Goal: Task Accomplishment & Management: Manage account settings

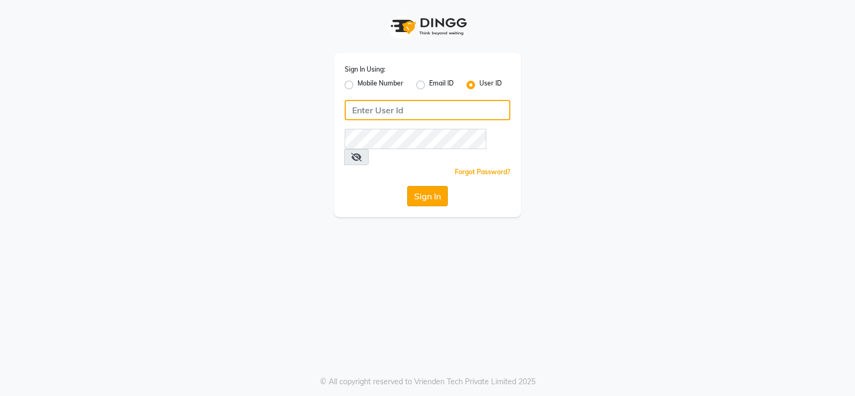
type input "Beauty"
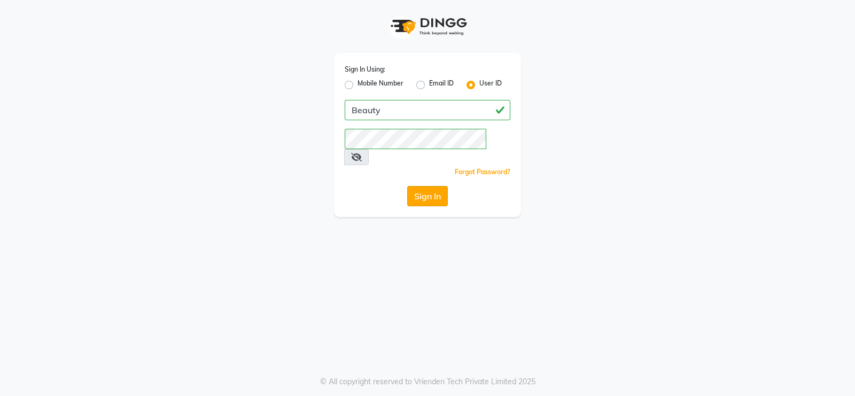
click at [425, 186] on button "Sign In" at bounding box center [427, 196] width 41 height 20
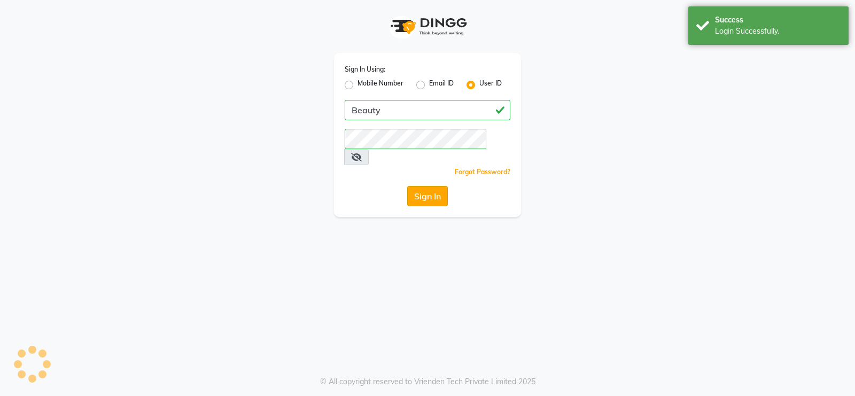
select select "100"
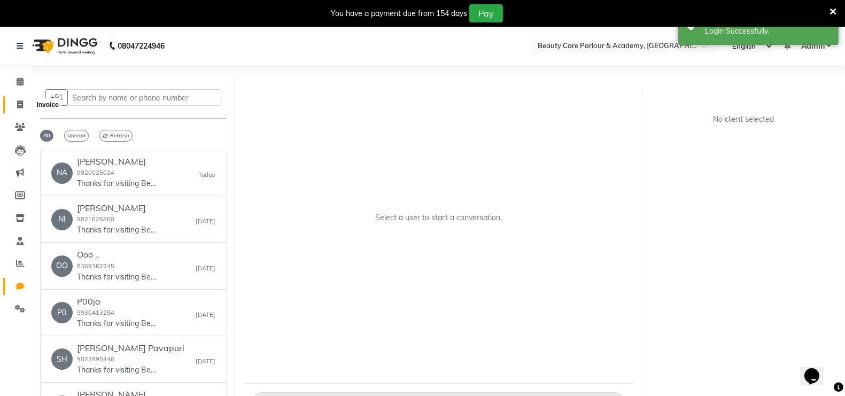
click at [20, 104] on icon at bounding box center [20, 105] width 6 height 8
select select "8049"
select select "service"
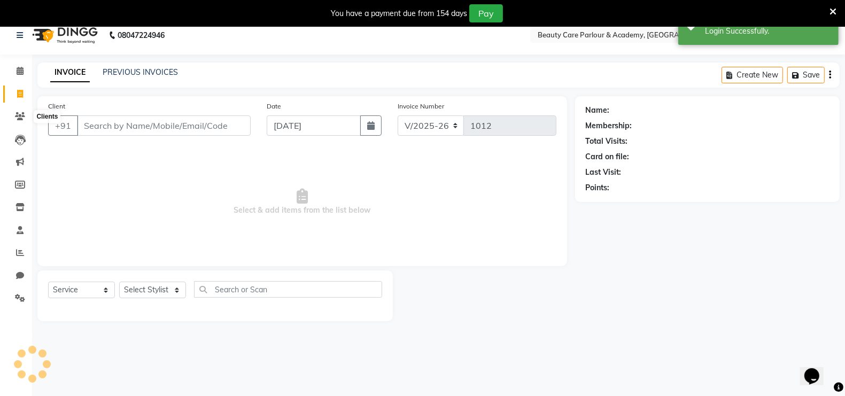
scroll to position [26, 0]
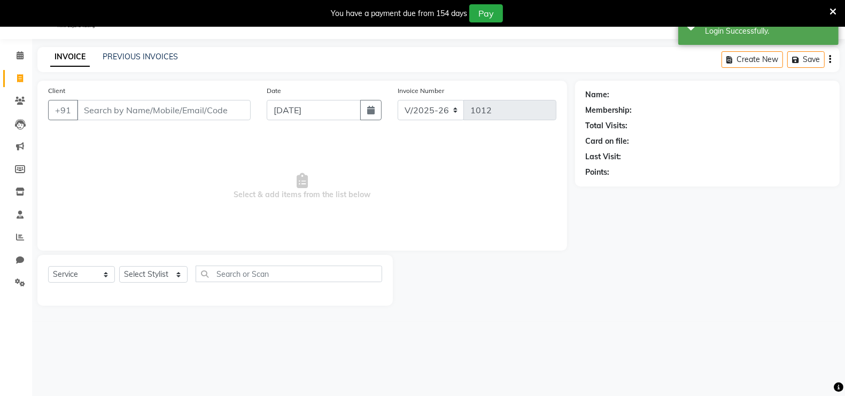
click at [88, 109] on input "Client" at bounding box center [164, 110] width 174 height 20
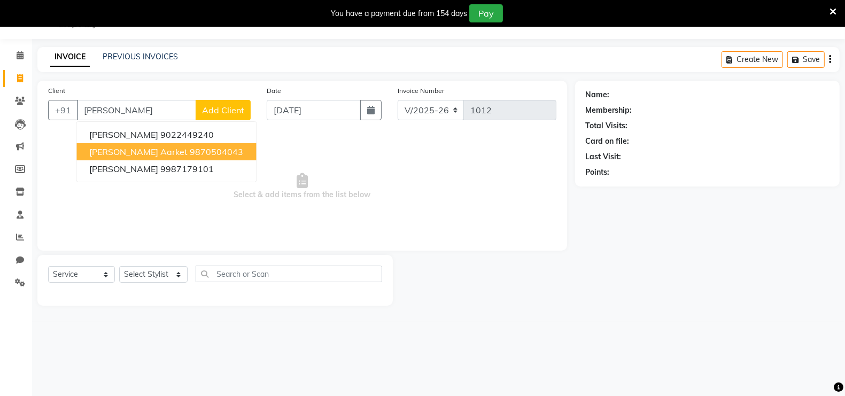
click at [158, 156] on span "[PERSON_NAME] Aarket" at bounding box center [139, 151] width 98 height 11
type input "9870504043"
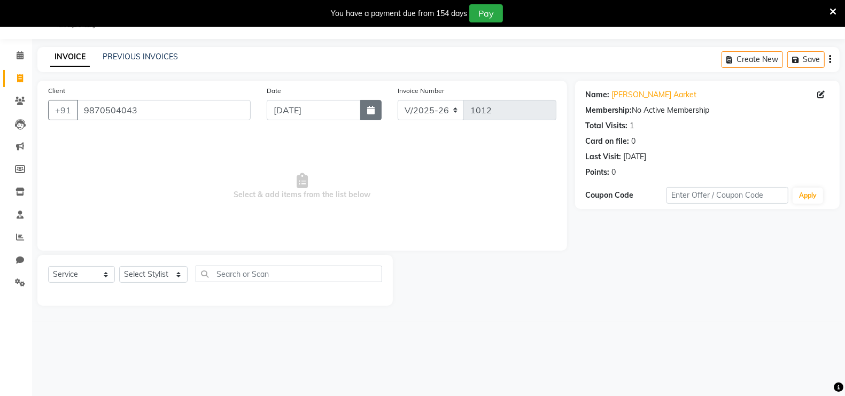
click at [368, 111] on icon "button" at bounding box center [370, 110] width 7 height 9
select select "9"
select select "2025"
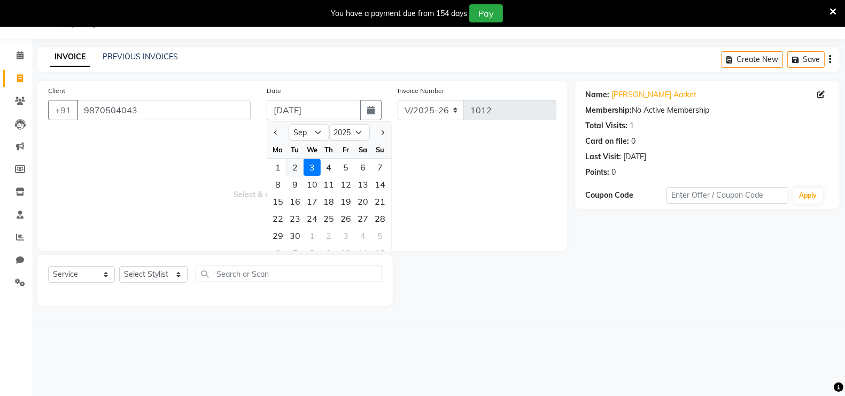
click at [295, 168] on div "2" at bounding box center [295, 167] width 17 height 17
type input "02-09-2025"
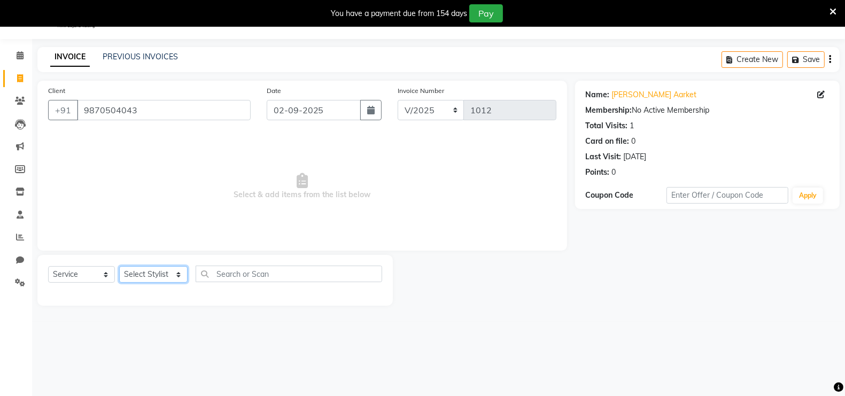
click at [151, 274] on select "Select Stylist [PERSON_NAME] [PERSON_NAME] [PERSON_NAME] (Beautician) [PERSON_N…" at bounding box center [153, 274] width 68 height 17
select select "89330"
click at [119, 266] on select "Select Stylist [PERSON_NAME] [PERSON_NAME] [PERSON_NAME] (Beautician) [PERSON_N…" at bounding box center [153, 274] width 68 height 17
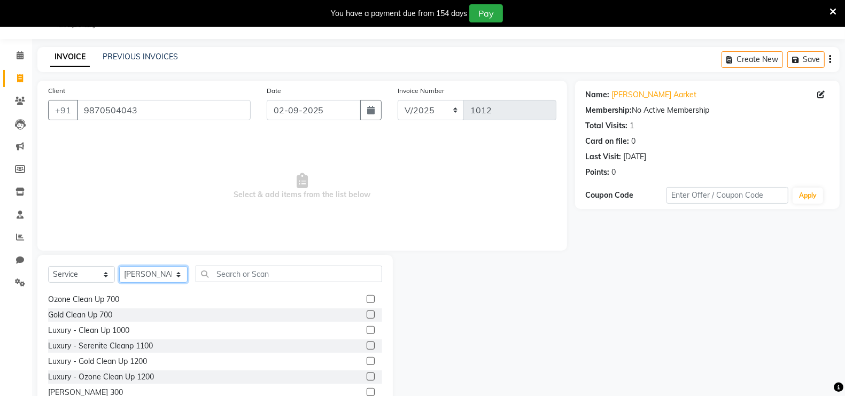
scroll to position [1684, 0]
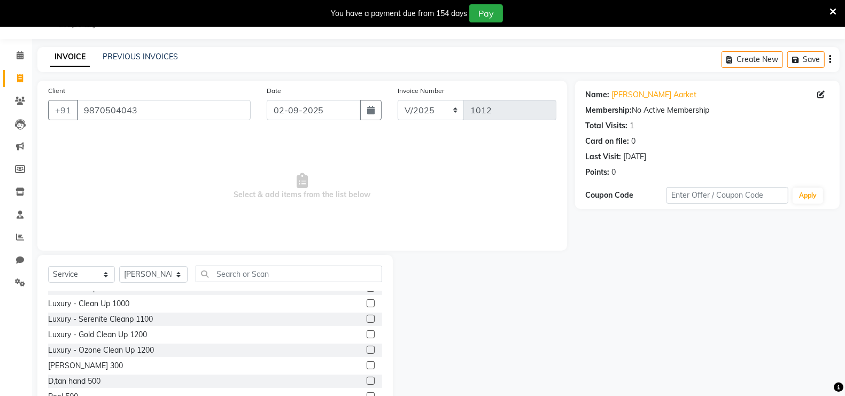
click at [367, 365] on label at bounding box center [371, 365] width 8 height 8
click at [367, 365] on input "checkbox" at bounding box center [370, 365] width 7 height 7
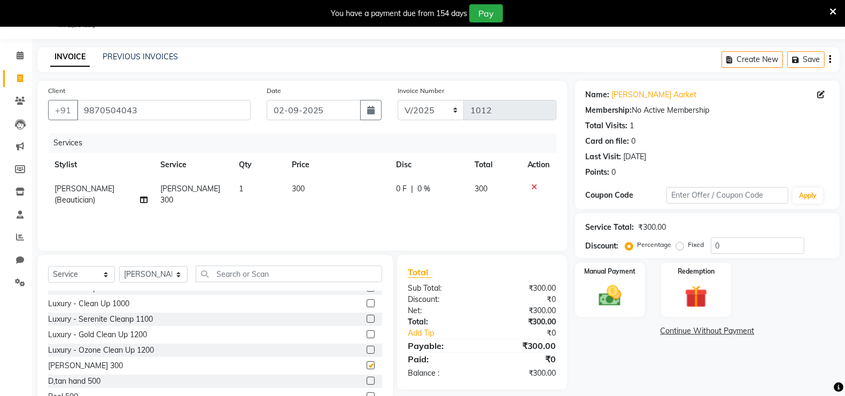
checkbox input "false"
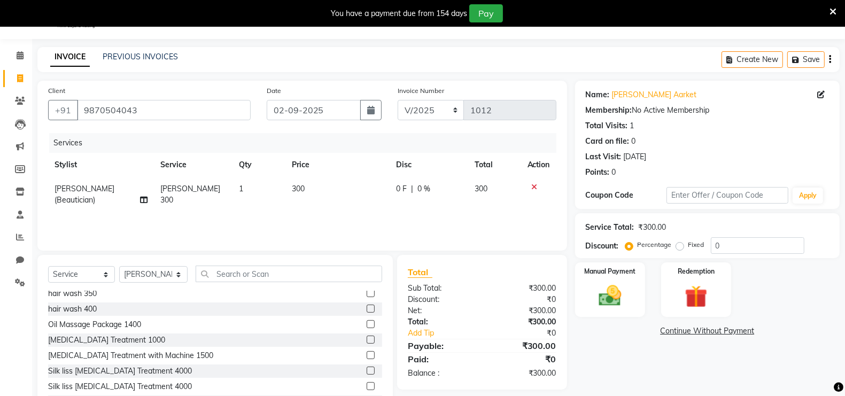
scroll to position [1042, 0]
click at [367, 323] on label at bounding box center [371, 325] width 8 height 8
click at [367, 323] on input "checkbox" at bounding box center [370, 325] width 7 height 7
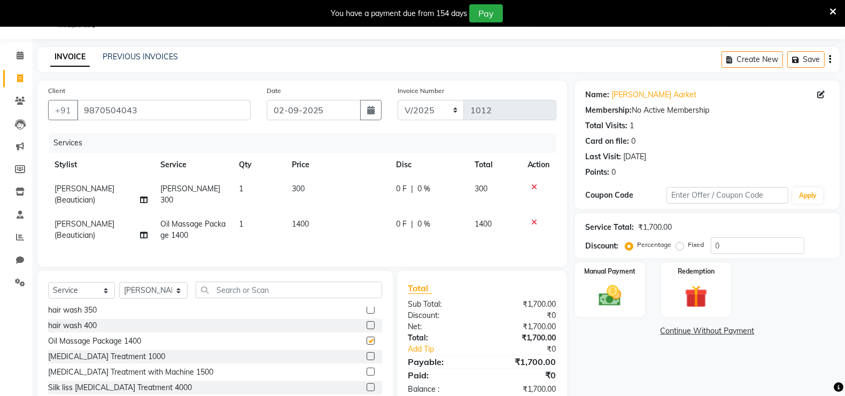
checkbox input "false"
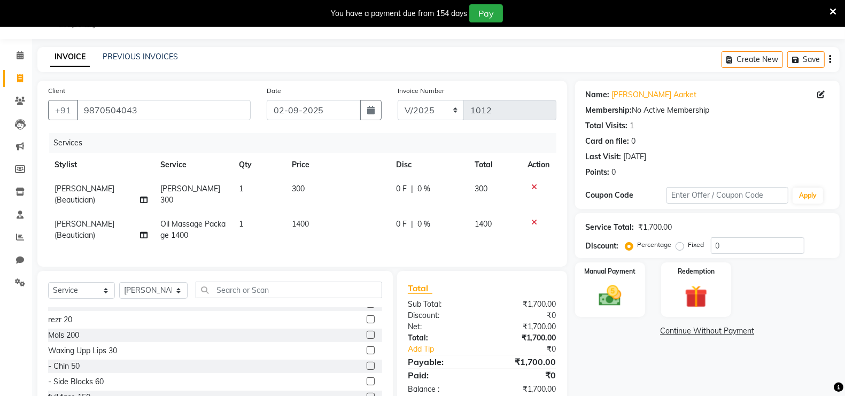
scroll to position [0, 0]
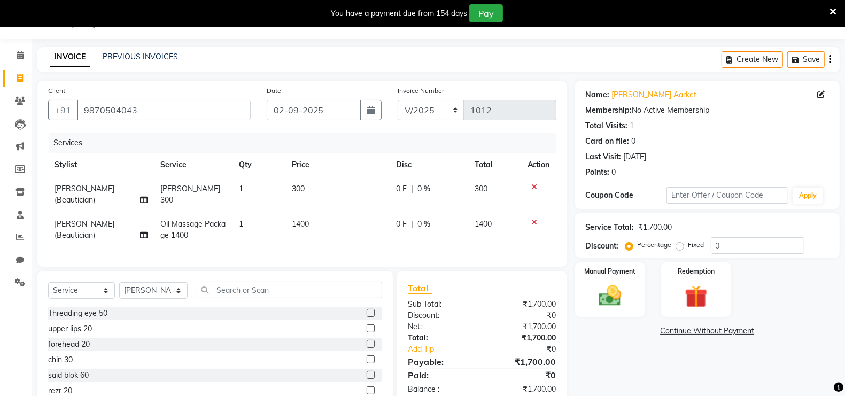
click at [367, 317] on label at bounding box center [371, 313] width 8 height 8
click at [367, 317] on input "checkbox" at bounding box center [370, 313] width 7 height 7
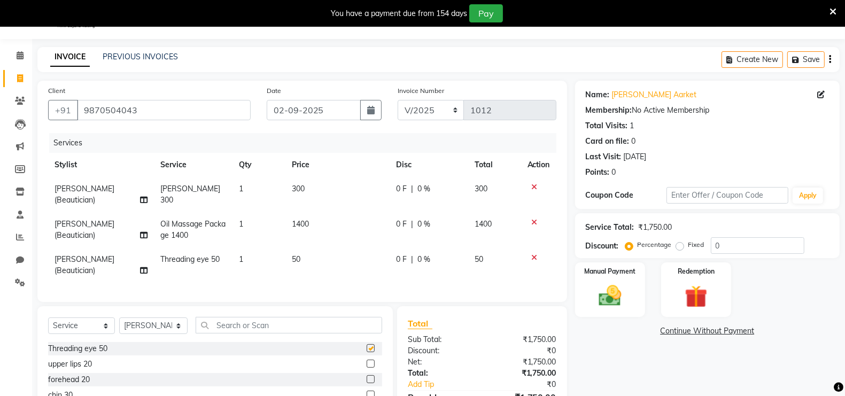
checkbox input "false"
click at [303, 191] on span "300" at bounding box center [298, 189] width 13 height 10
select select "89330"
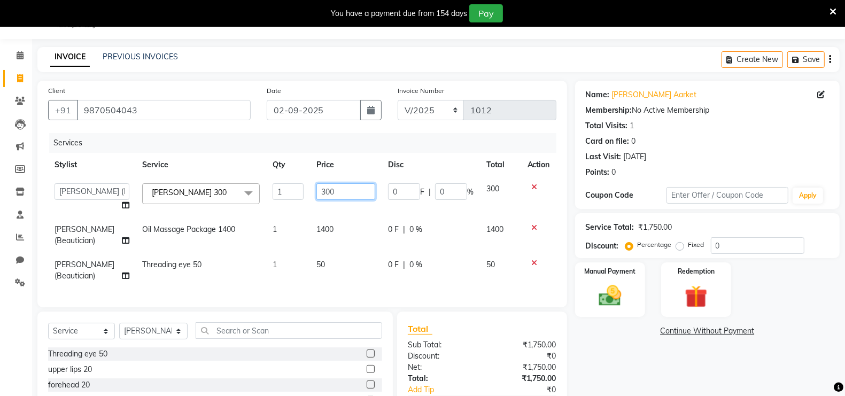
click at [328, 190] on input "300" at bounding box center [345, 191] width 59 height 17
type input "3"
type input "400"
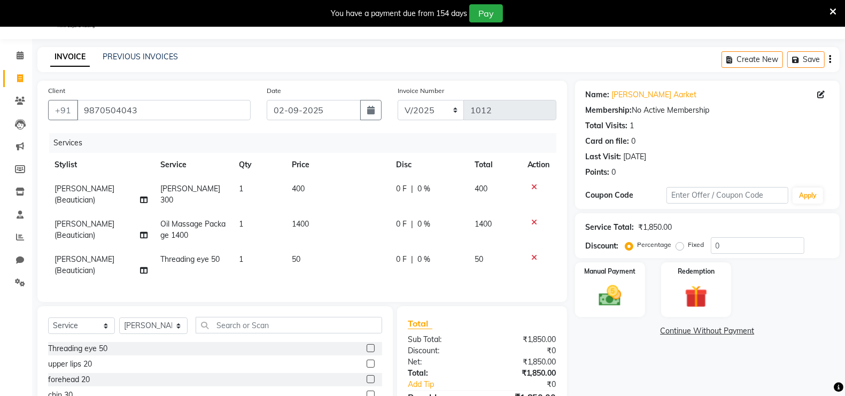
click at [438, 282] on div "Services Stylist Service Qty Price Disc Total Action [PERSON_NAME] (Beautician)…" at bounding box center [302, 212] width 508 height 158
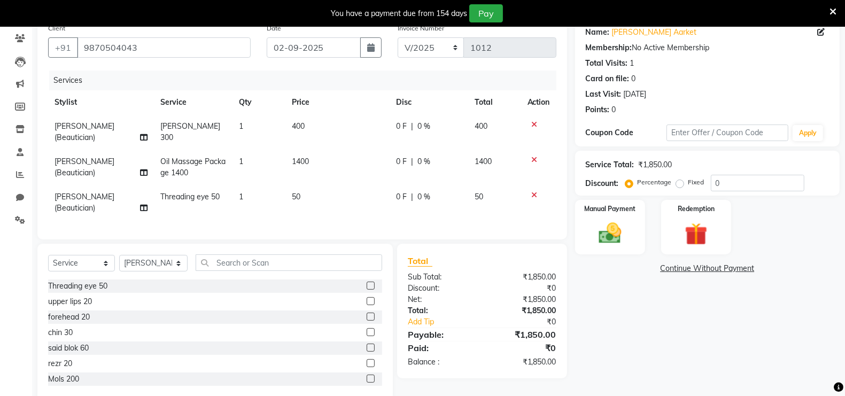
scroll to position [120, 0]
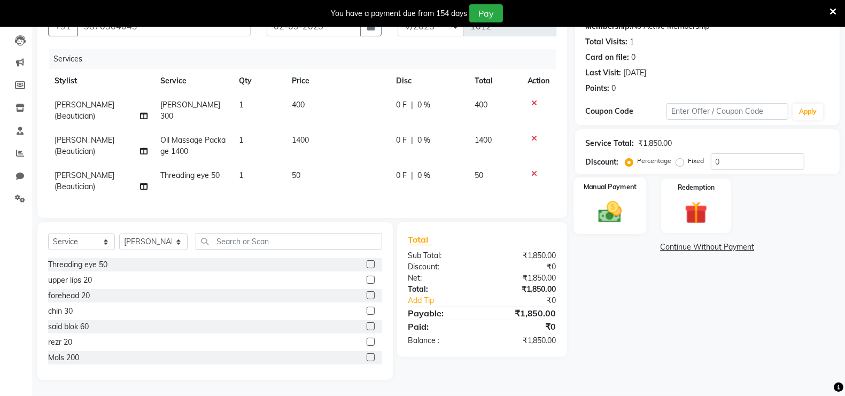
click at [622, 204] on img at bounding box center [610, 211] width 38 height 27
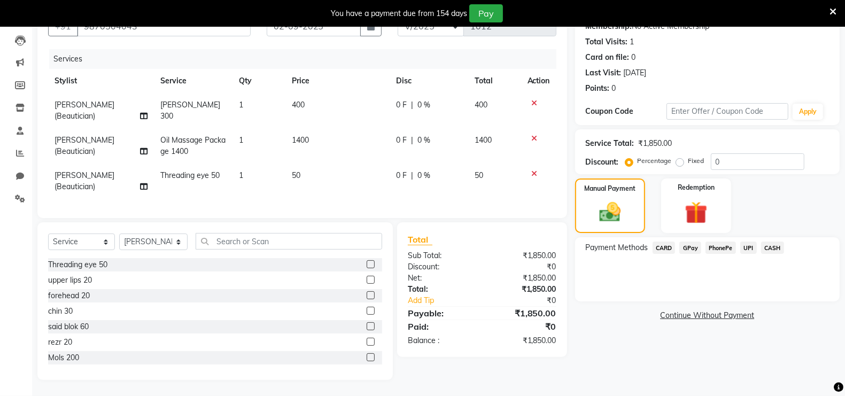
click at [689, 242] on span "GPay" at bounding box center [690, 248] width 22 height 12
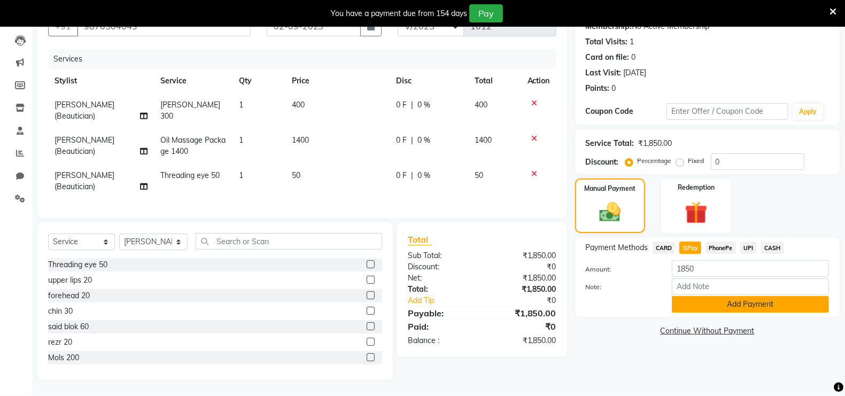
click at [725, 296] on button "Add Payment" at bounding box center [750, 304] width 157 height 17
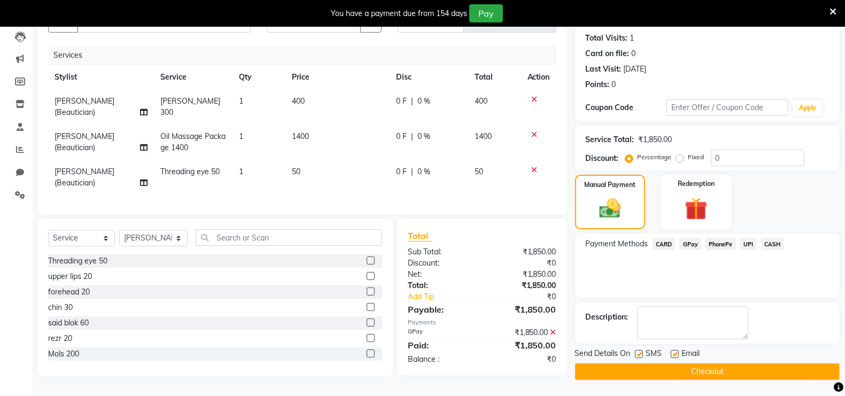
click at [718, 364] on button "Checkout" at bounding box center [707, 372] width 265 height 17
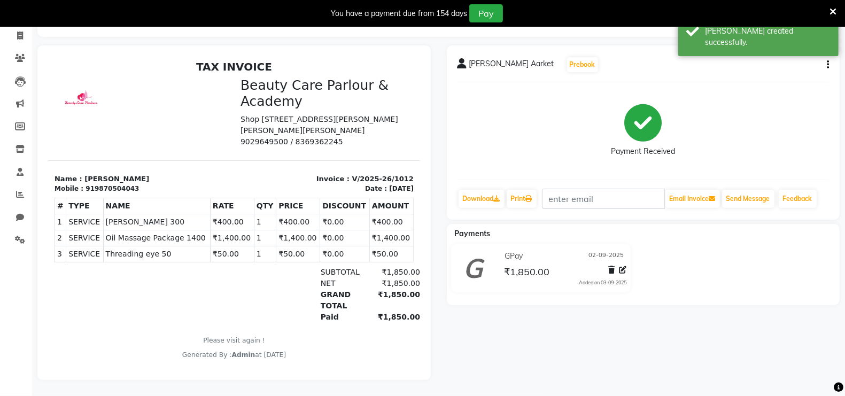
select select "8049"
select select "service"
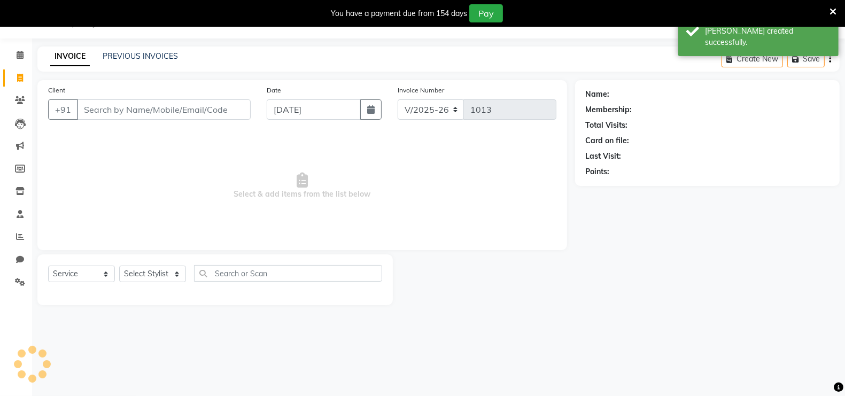
scroll to position [26, 0]
click at [19, 56] on icon at bounding box center [20, 55] width 7 height 8
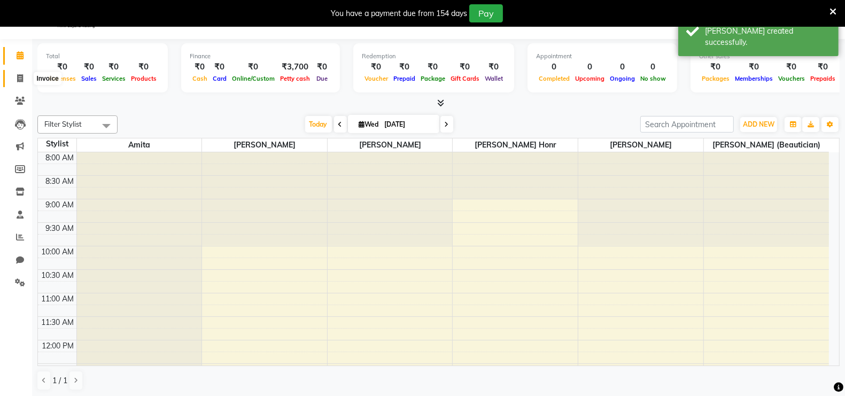
click at [21, 78] on icon at bounding box center [20, 78] width 6 height 8
select select "8049"
select select "service"
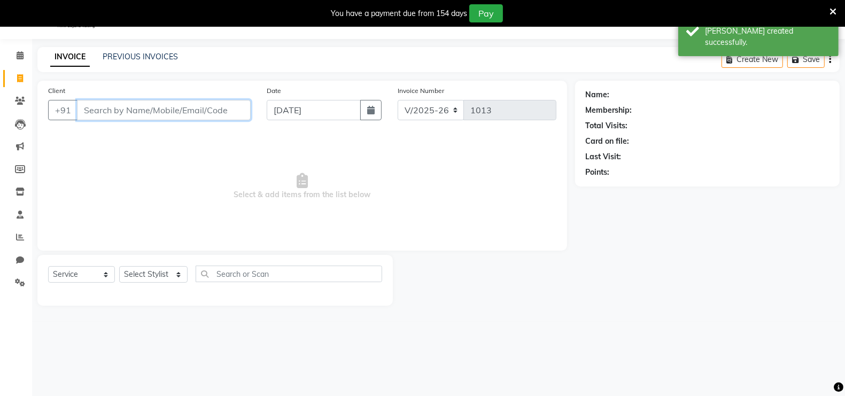
click at [99, 105] on input "Client" at bounding box center [164, 110] width 174 height 20
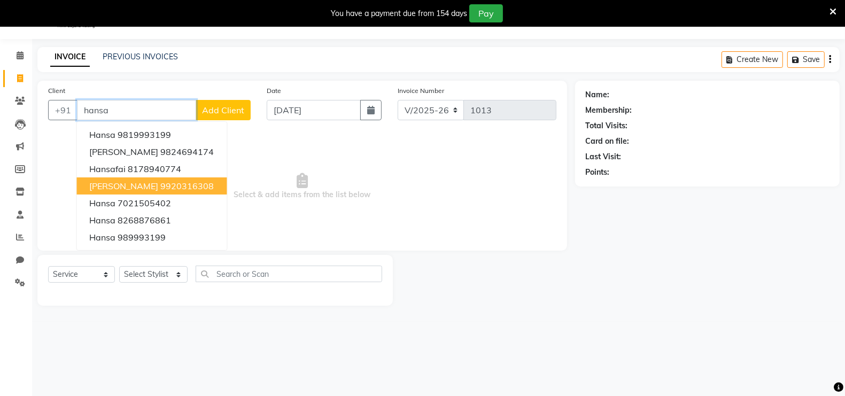
click at [161, 186] on ngb-highlight "9920316308" at bounding box center [187, 186] width 53 height 11
type input "9920316308"
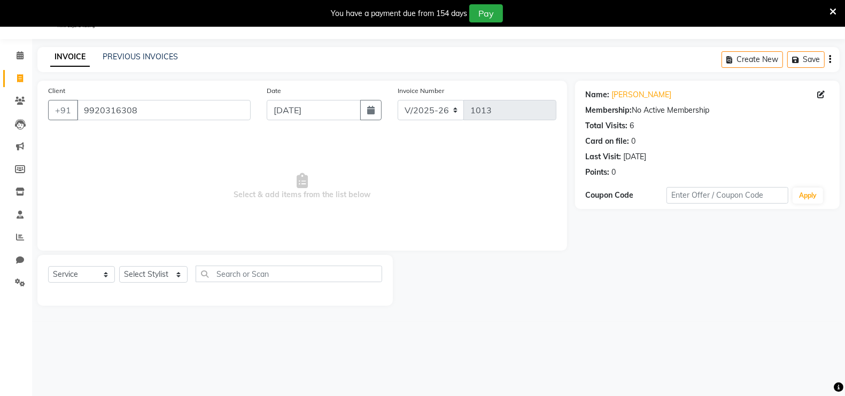
click at [271, 144] on span "Select & add items from the list below" at bounding box center [302, 186] width 508 height 107
drag, startPoint x: 271, startPoint y: 144, endPoint x: 99, endPoint y: 205, distance: 182.1
click at [99, 205] on span "Select & add items from the list below" at bounding box center [302, 186] width 508 height 107
click at [143, 274] on select "Select Stylist [PERSON_NAME] [PERSON_NAME] [PERSON_NAME] (Beautician) [PERSON_N…" at bounding box center [153, 274] width 68 height 17
select select "72763"
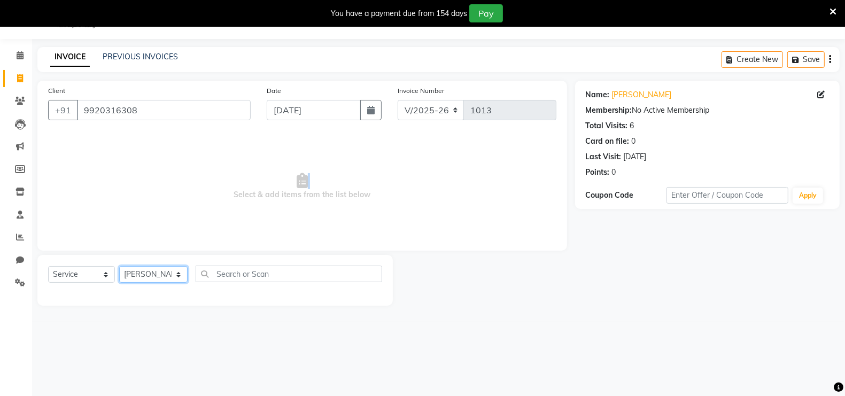
click at [119, 266] on select "Select Stylist [PERSON_NAME] [PERSON_NAME] [PERSON_NAME] (Beautician) [PERSON_N…" at bounding box center [153, 274] width 68 height 17
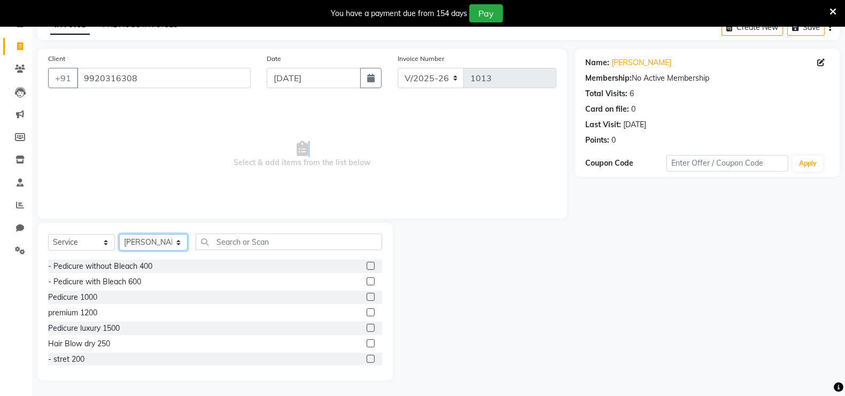
scroll to position [615, 0]
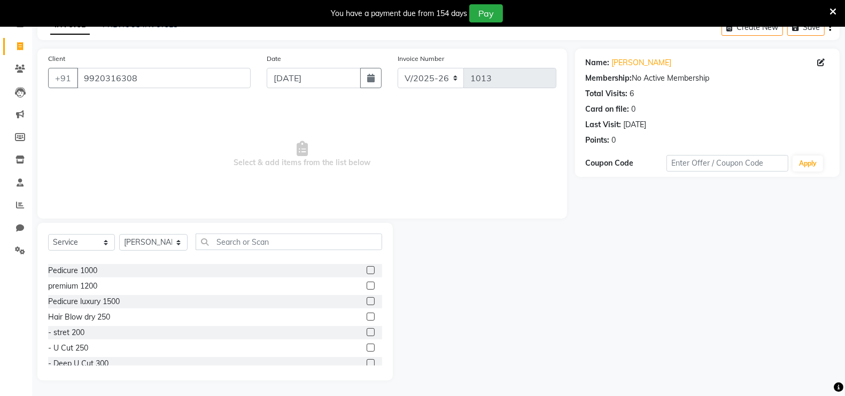
click at [367, 332] on label at bounding box center [371, 332] width 8 height 8
click at [367, 332] on input "checkbox" at bounding box center [370, 332] width 7 height 7
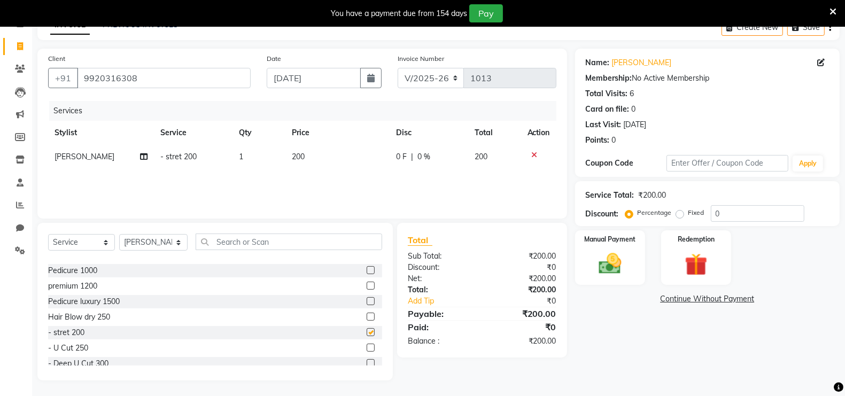
checkbox input "false"
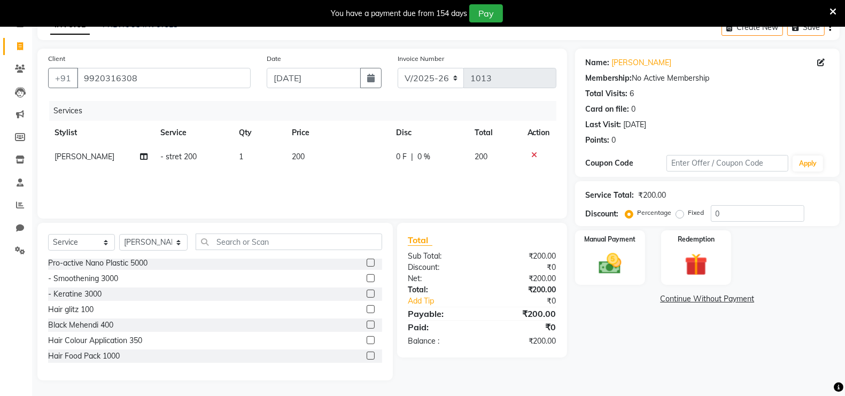
scroll to position [1176, 0]
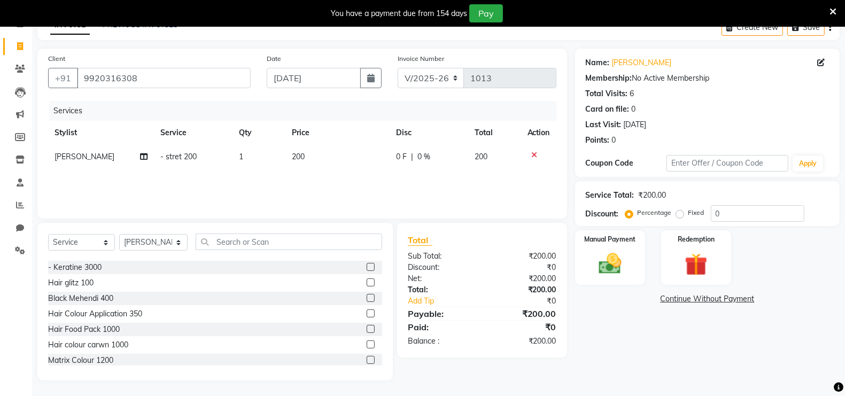
click at [367, 346] on label at bounding box center [371, 345] width 8 height 8
click at [367, 346] on input "checkbox" at bounding box center [370, 345] width 7 height 7
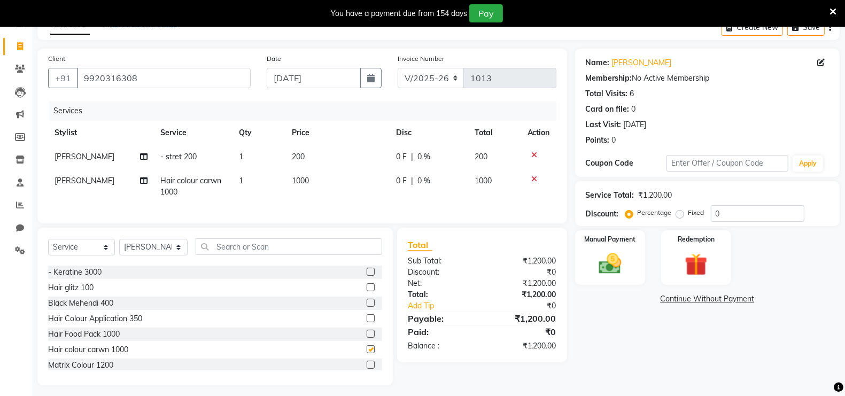
checkbox input "false"
click at [609, 257] on img at bounding box center [610, 263] width 38 height 27
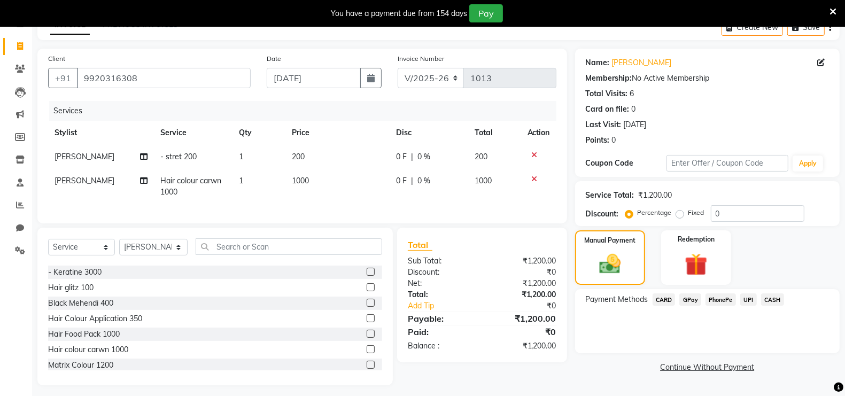
click at [771, 300] on span "CASH" at bounding box center [772, 300] width 23 height 12
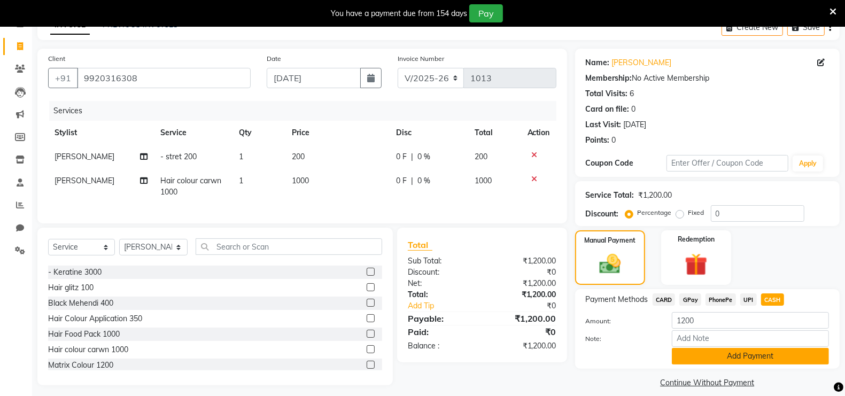
click at [755, 357] on button "Add Payment" at bounding box center [750, 356] width 157 height 17
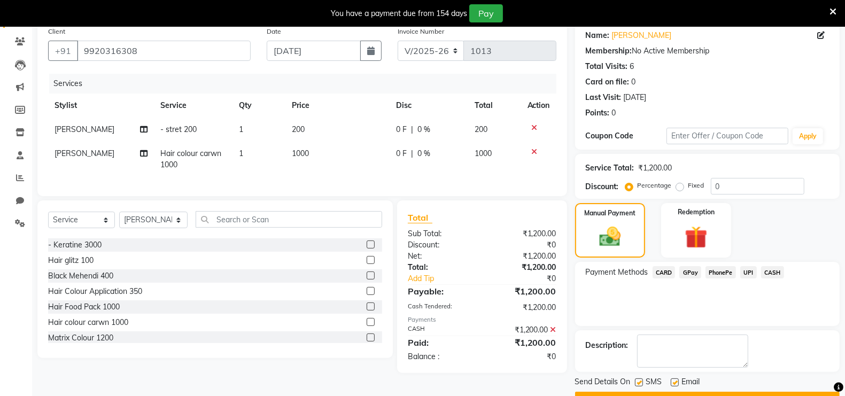
scroll to position [113, 0]
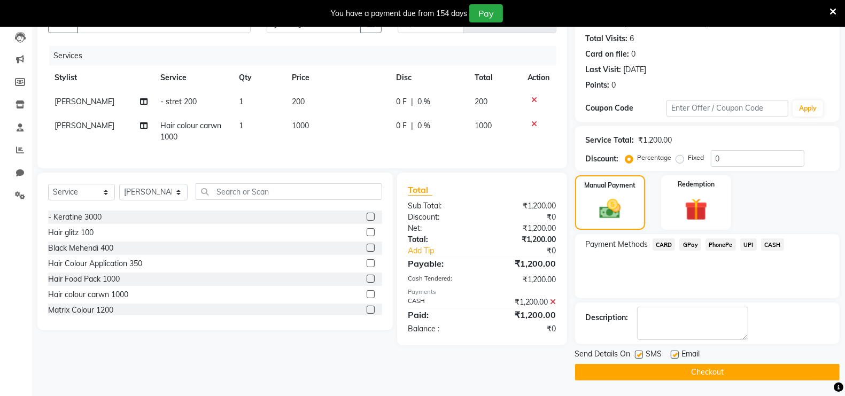
click at [724, 373] on button "Checkout" at bounding box center [707, 372] width 265 height 17
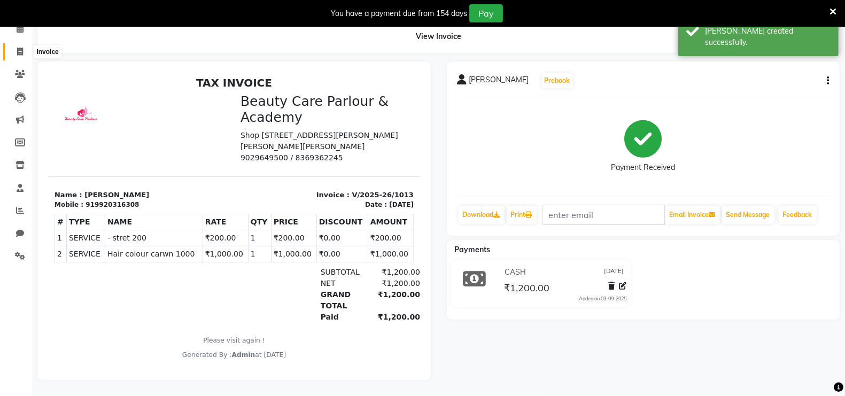
click at [19, 48] on icon at bounding box center [20, 52] width 6 height 8
select select "8049"
select select "service"
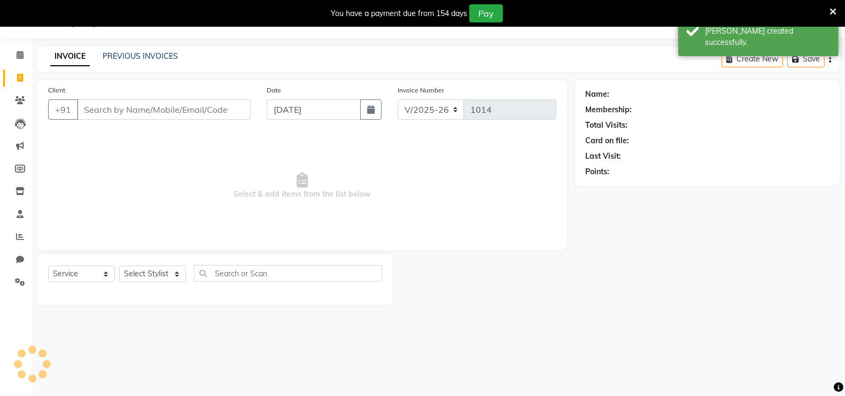
scroll to position [26, 0]
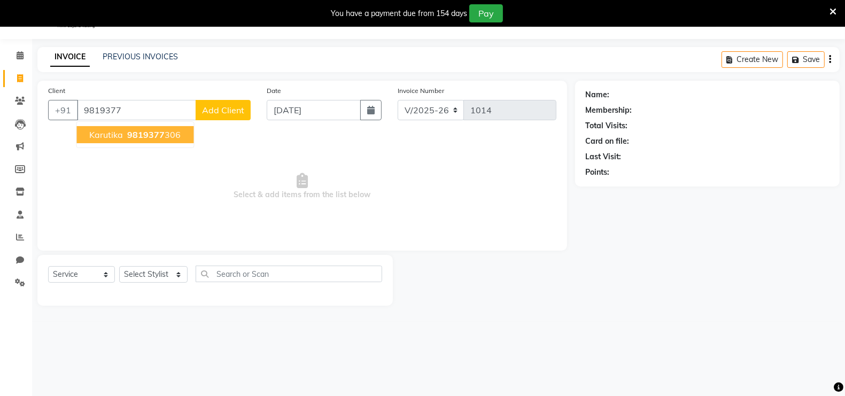
click at [136, 136] on span "9819377" at bounding box center [146, 134] width 37 height 11
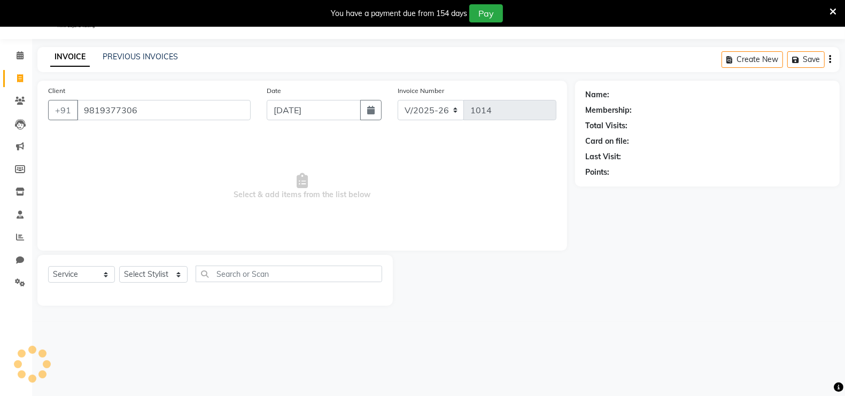
type input "9819377306"
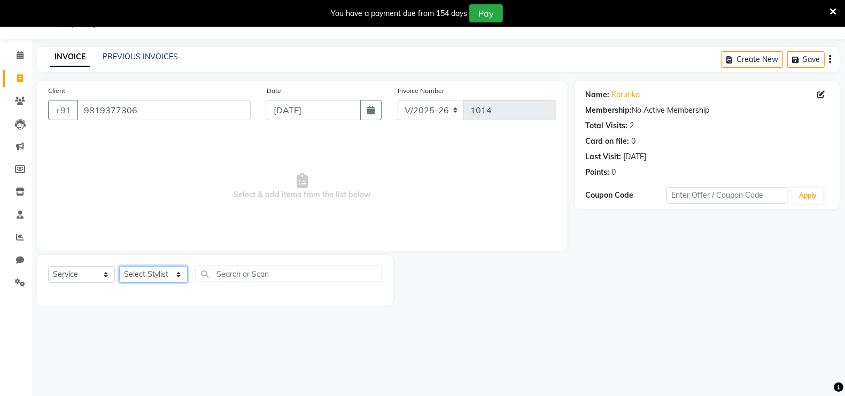
click at [137, 277] on select "Select Stylist [PERSON_NAME] [PERSON_NAME] [PERSON_NAME] (Beautician) [PERSON_N…" at bounding box center [153, 274] width 68 height 17
select select "72763"
click at [119, 266] on select "Select Stylist [PERSON_NAME] [PERSON_NAME] [PERSON_NAME] (Beautician) [PERSON_N…" at bounding box center [153, 274] width 68 height 17
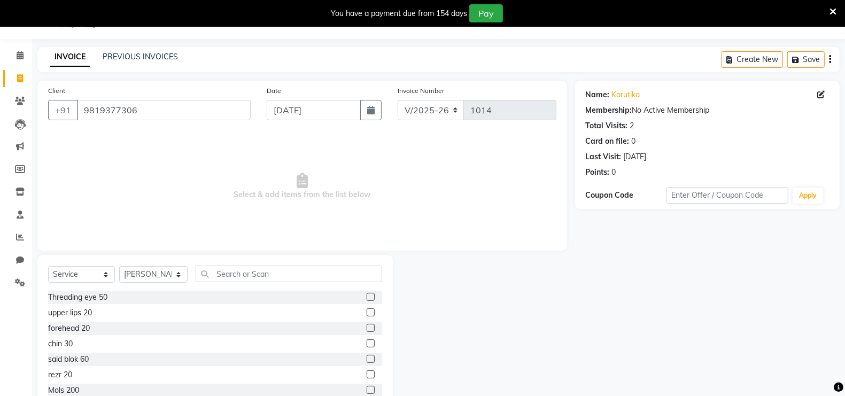
click at [367, 298] on label at bounding box center [371, 297] width 8 height 8
click at [367, 298] on input "checkbox" at bounding box center [370, 297] width 7 height 7
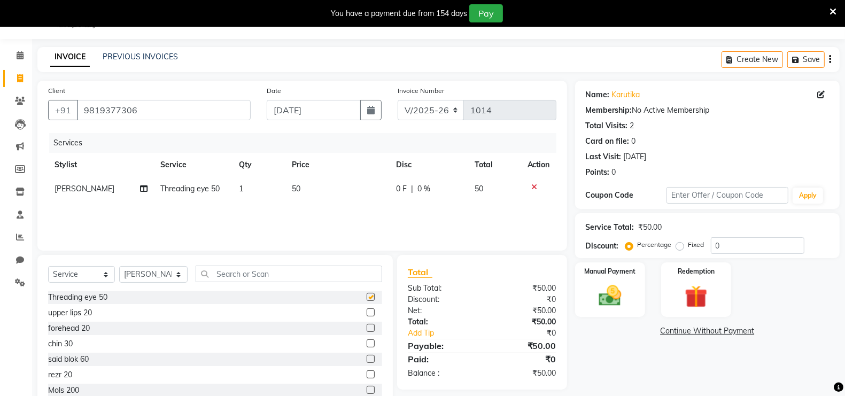
checkbox input "false"
click at [367, 310] on label at bounding box center [371, 312] width 8 height 8
click at [367, 310] on input "checkbox" at bounding box center [370, 313] width 7 height 7
checkbox input "false"
click at [625, 294] on img at bounding box center [610, 295] width 38 height 27
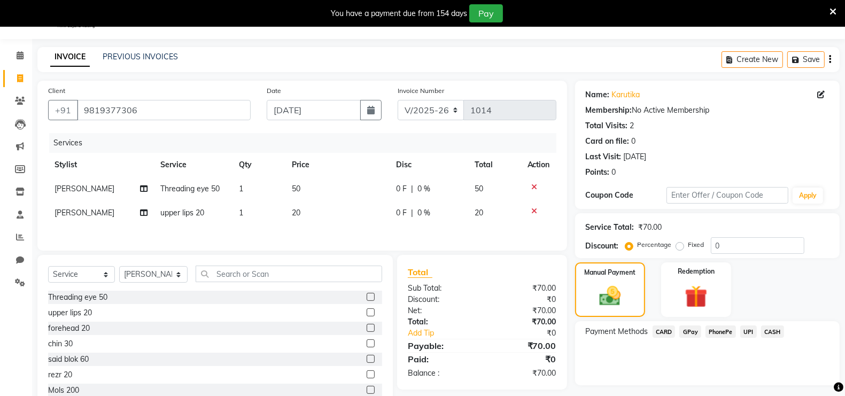
click at [771, 331] on span "CASH" at bounding box center [772, 332] width 23 height 12
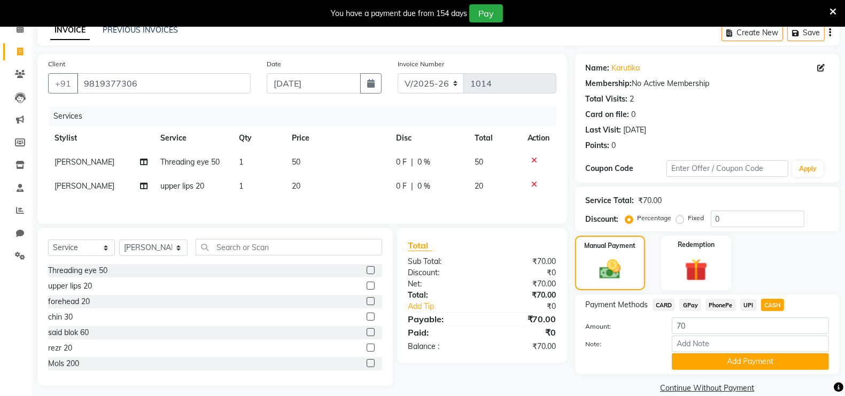
scroll to position [68, 0]
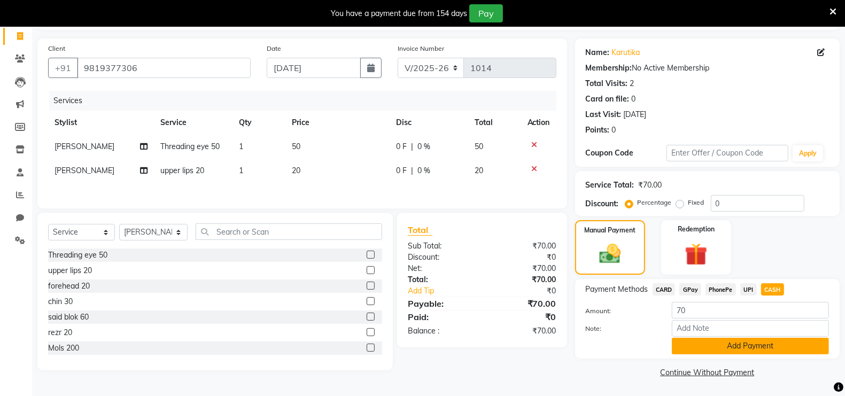
click at [772, 349] on button "Add Payment" at bounding box center [750, 346] width 157 height 17
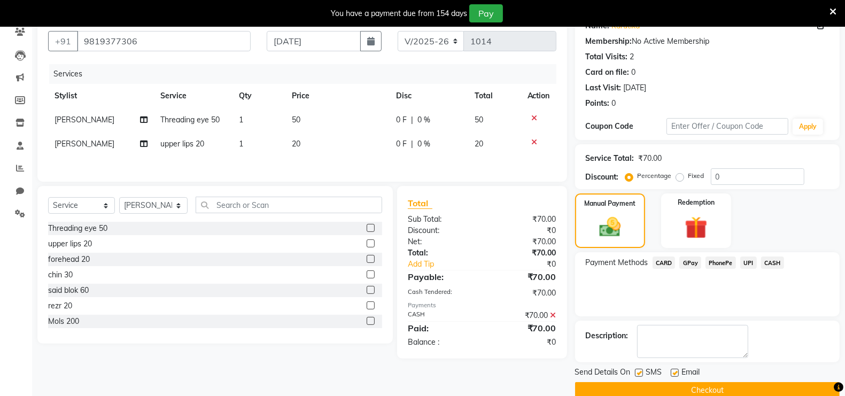
scroll to position [113, 0]
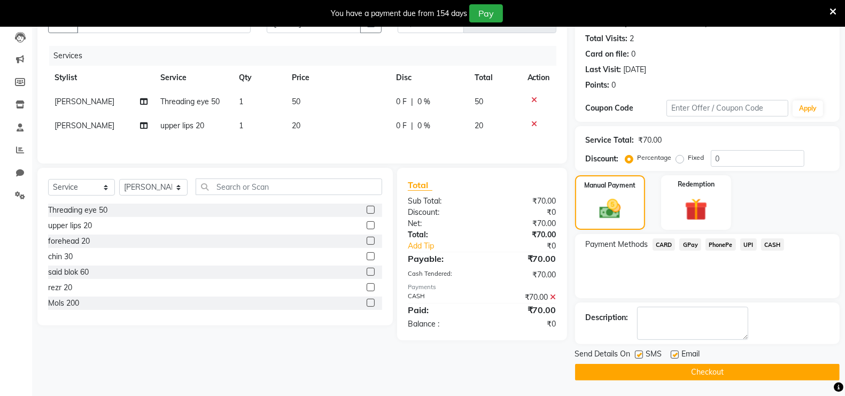
click at [748, 376] on button "Checkout" at bounding box center [707, 372] width 265 height 17
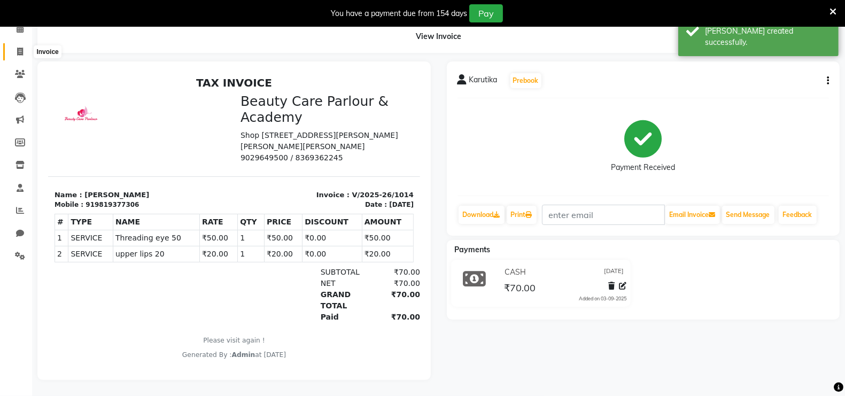
click at [19, 48] on icon at bounding box center [20, 52] width 6 height 8
select select "8049"
select select "service"
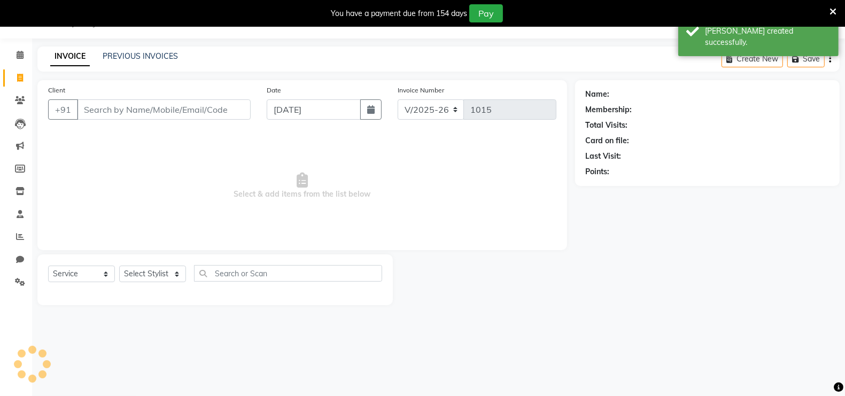
scroll to position [26, 0]
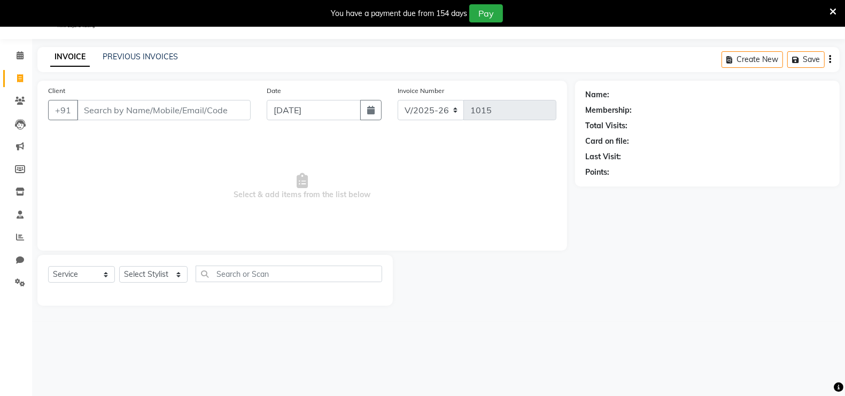
click at [90, 103] on input "Client" at bounding box center [164, 110] width 174 height 20
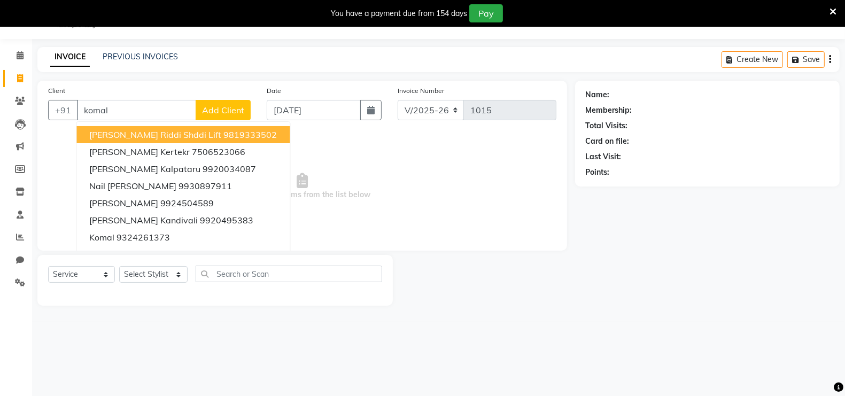
click at [159, 136] on span "[PERSON_NAME] riddi shddi Lift" at bounding box center [156, 134] width 132 height 11
type input "9819333502"
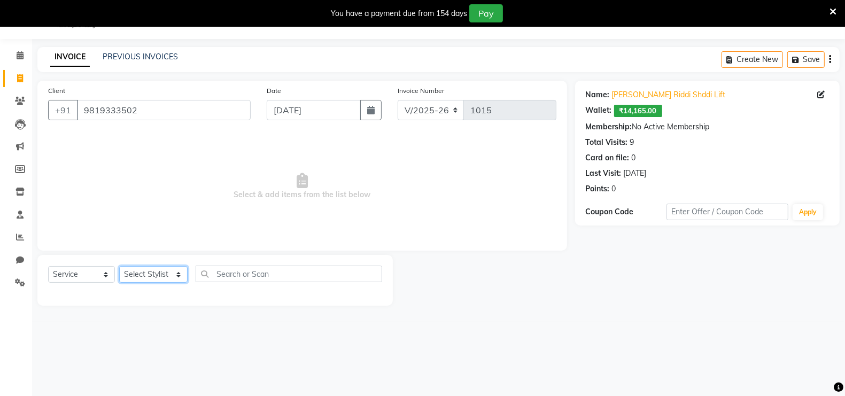
click at [160, 273] on select "Select Stylist [PERSON_NAME] [PERSON_NAME] [PERSON_NAME] (Beautician) [PERSON_N…" at bounding box center [153, 274] width 68 height 17
select select "85973"
click at [119, 266] on select "Select Stylist [PERSON_NAME] [PERSON_NAME] [PERSON_NAME] (Beautician) [PERSON_N…" at bounding box center [153, 274] width 68 height 17
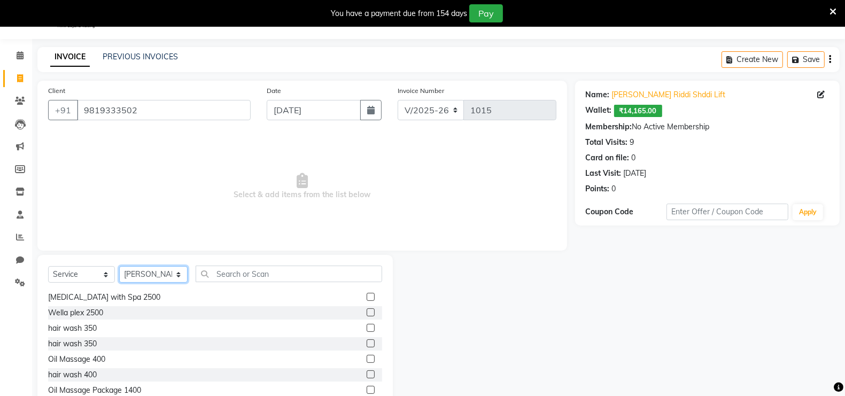
scroll to position [989, 0]
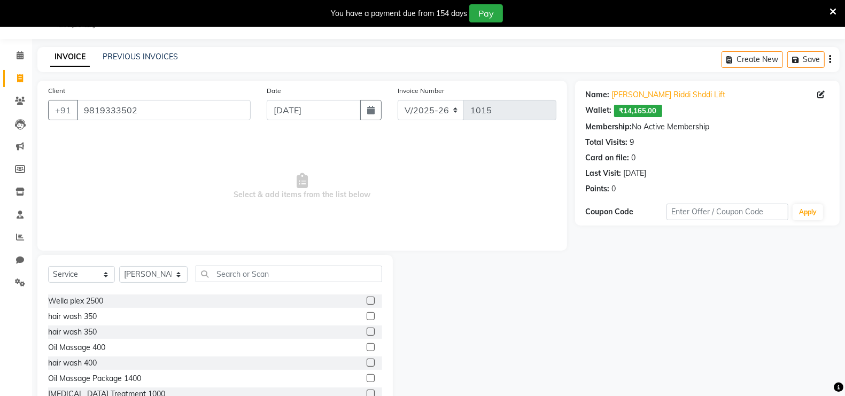
click at [367, 377] on label at bounding box center [371, 378] width 8 height 8
click at [367, 377] on input "checkbox" at bounding box center [370, 378] width 7 height 7
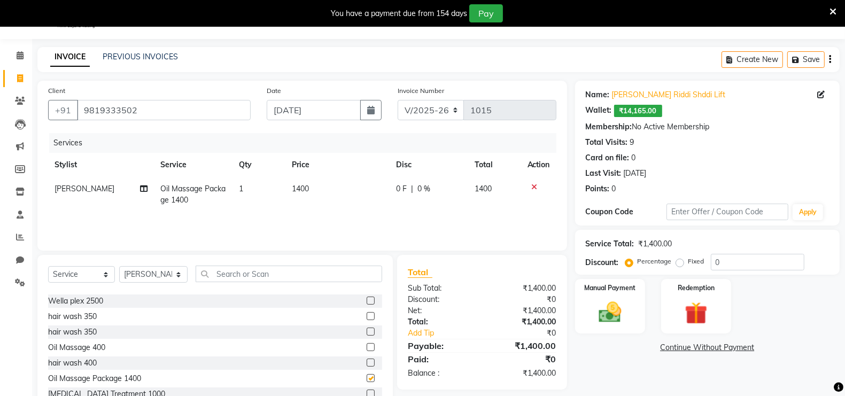
checkbox input "false"
click at [86, 276] on select "Select Service Product Membership Package Voucher Prepaid Gift Card" at bounding box center [81, 274] width 67 height 17
select select "product"
click at [48, 266] on select "Select Service Product Membership Package Voucher Prepaid Gift Card" at bounding box center [81, 274] width 67 height 17
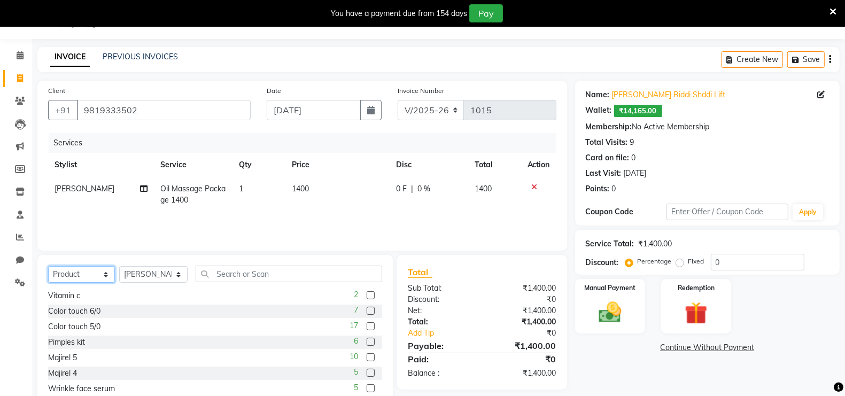
scroll to position [668, 0]
click at [367, 297] on label at bounding box center [371, 296] width 8 height 8
click at [367, 297] on input "checkbox" at bounding box center [370, 296] width 7 height 7
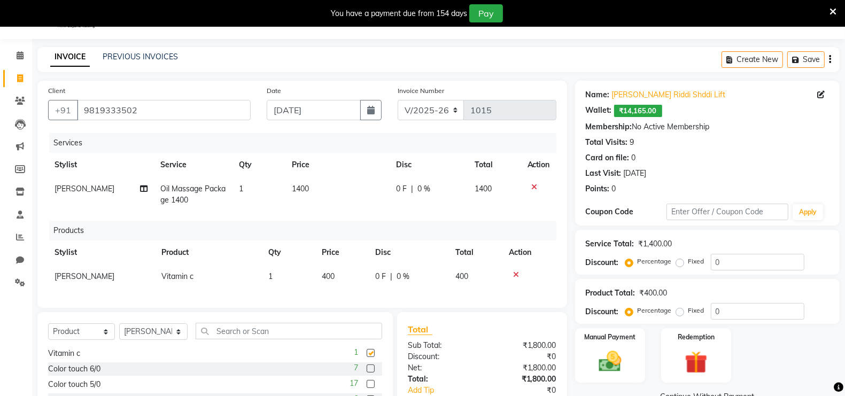
checkbox input "false"
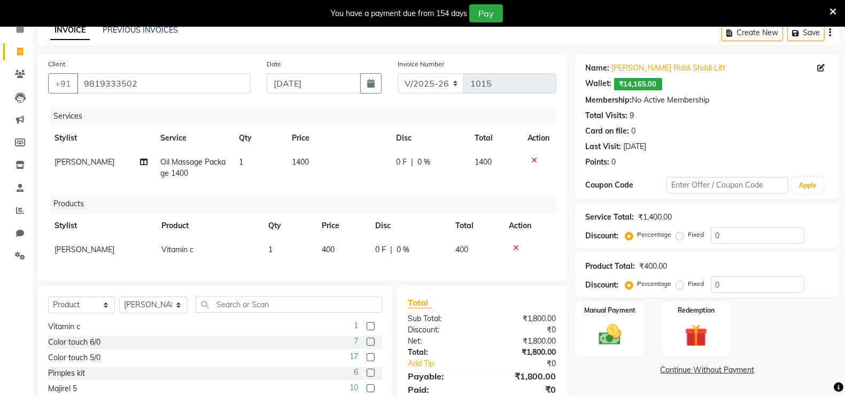
scroll to position [126, 0]
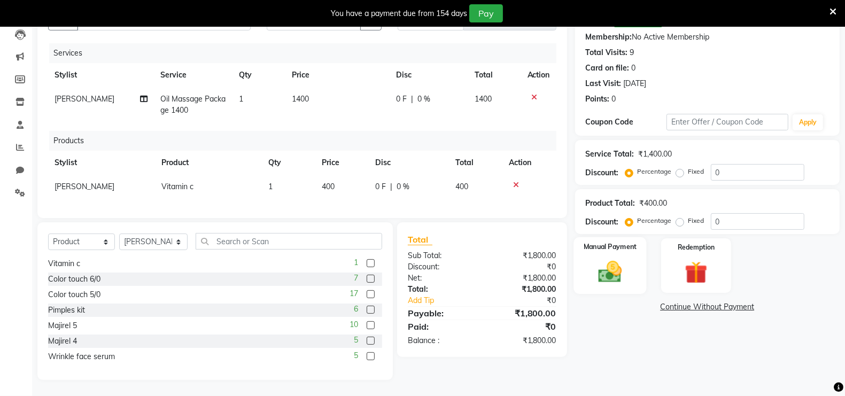
click at [606, 267] on img at bounding box center [610, 271] width 38 height 27
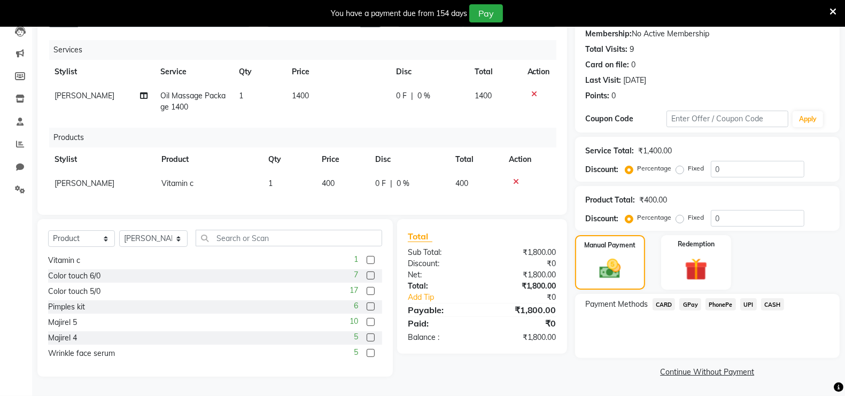
click at [772, 298] on span "CASH" at bounding box center [772, 304] width 23 height 12
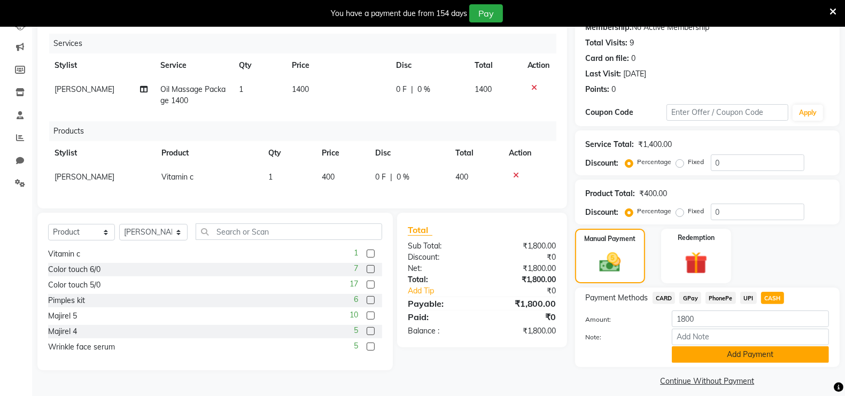
click at [771, 354] on button "Add Payment" at bounding box center [750, 354] width 157 height 17
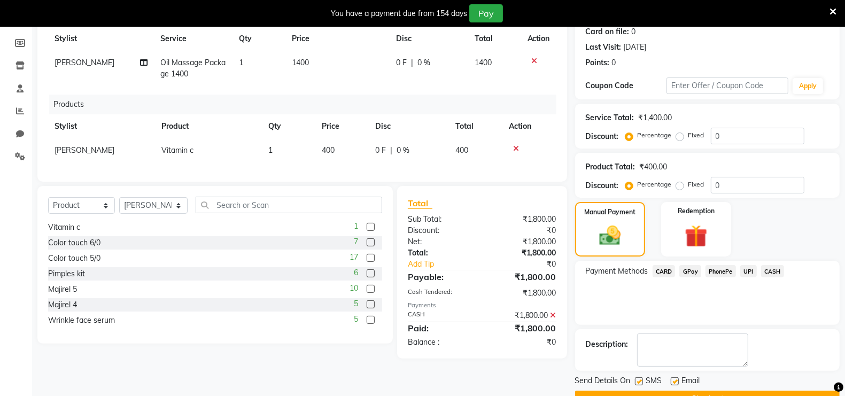
scroll to position [179, 0]
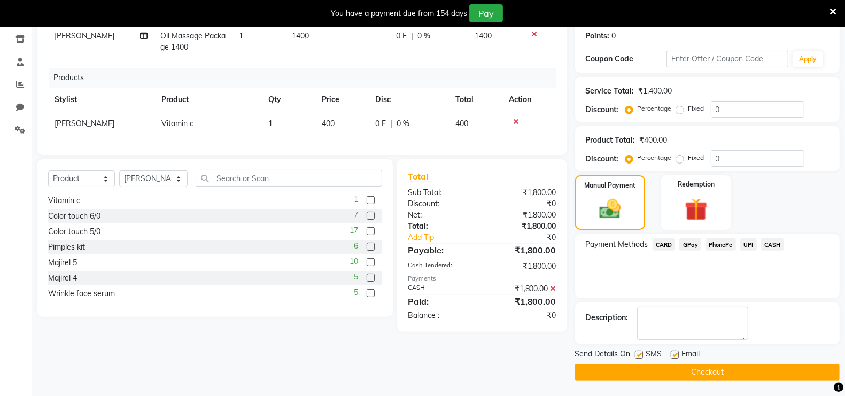
click at [758, 373] on button "Checkout" at bounding box center [707, 372] width 265 height 17
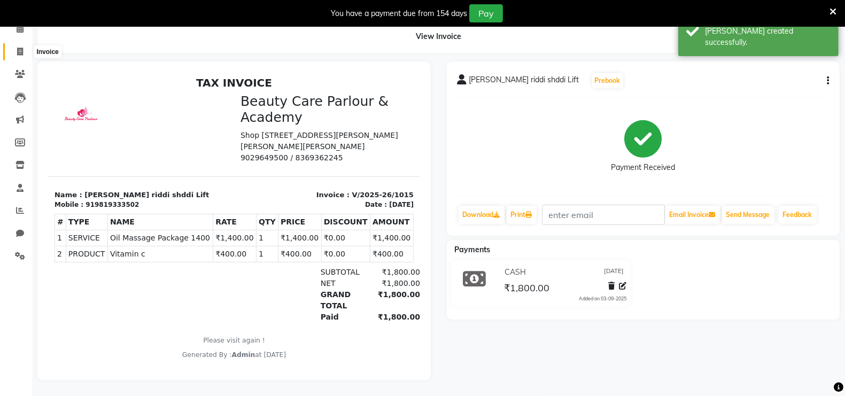
click at [21, 48] on icon at bounding box center [20, 52] width 6 height 8
select select "service"
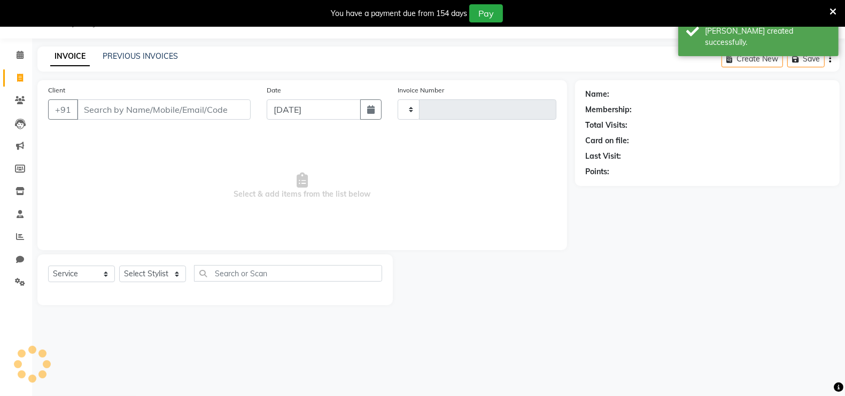
scroll to position [26, 0]
type input "1016"
select select "8049"
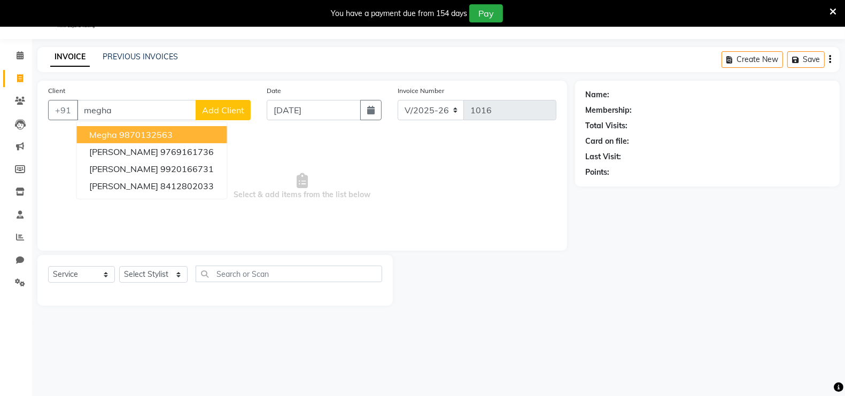
click at [126, 136] on ngb-highlight "9870132563" at bounding box center [146, 134] width 53 height 11
type input "9870132563"
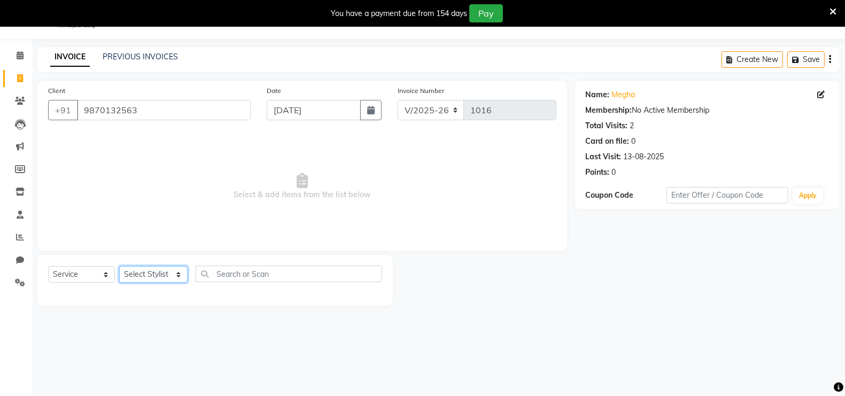
click at [146, 277] on select "Select Stylist [PERSON_NAME] [PERSON_NAME] [PERSON_NAME] (Beautician) [PERSON_N…" at bounding box center [153, 274] width 68 height 17
select select "89330"
click at [119, 266] on select "Select Stylist [PERSON_NAME] [PERSON_NAME] [PERSON_NAME] (Beautician) [PERSON_N…" at bounding box center [153, 274] width 68 height 17
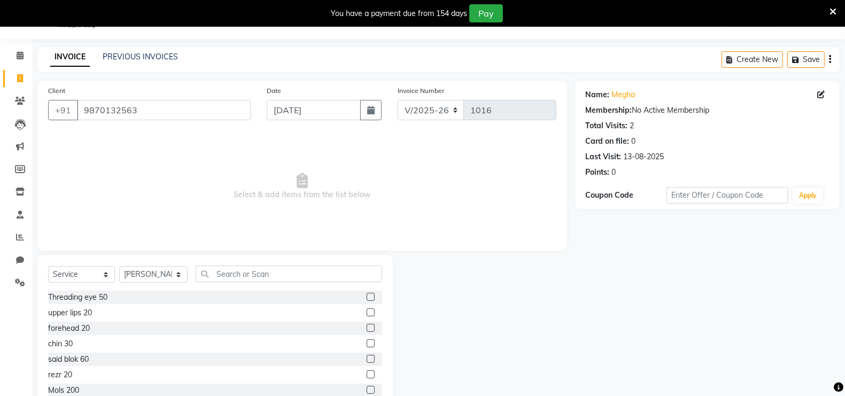
click at [367, 299] on label at bounding box center [371, 297] width 8 height 8
click at [367, 299] on input "checkbox" at bounding box center [370, 297] width 7 height 7
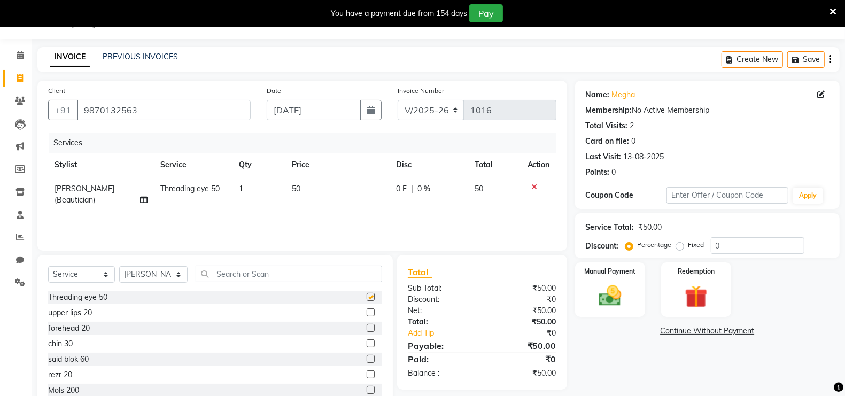
checkbox input "false"
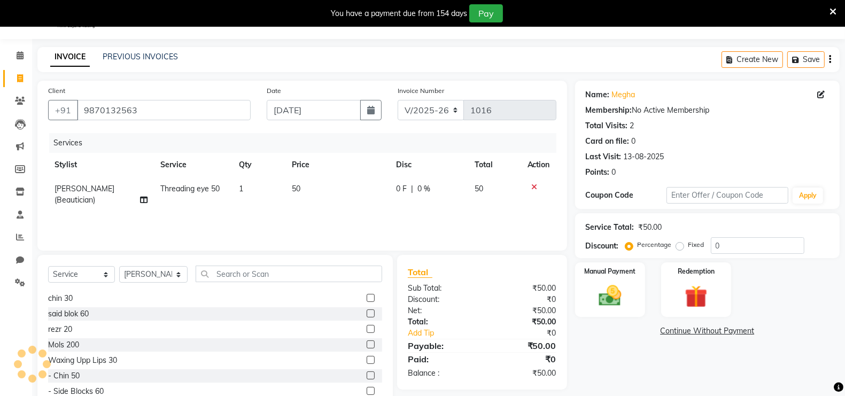
scroll to position [53, 0]
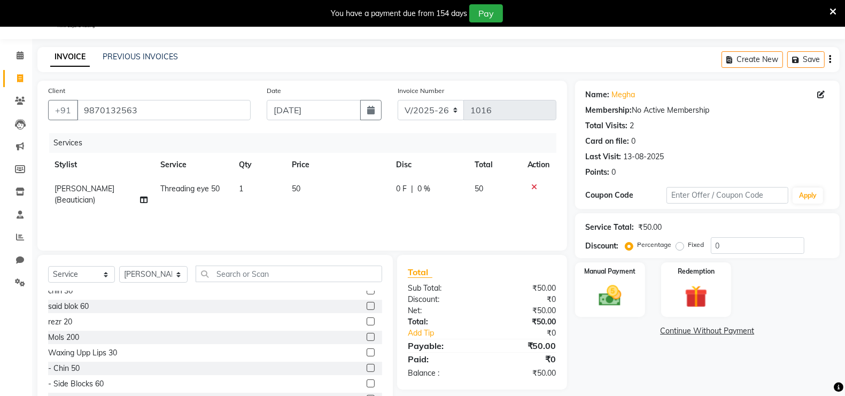
click at [367, 356] on div at bounding box center [370, 354] width 7 height 11
click at [367, 352] on label at bounding box center [371, 353] width 8 height 8
click at [367, 352] on input "checkbox" at bounding box center [370, 353] width 7 height 7
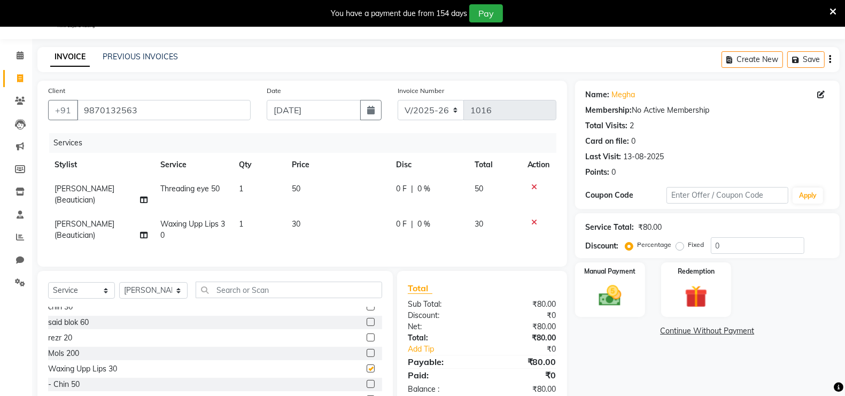
checkbox input "false"
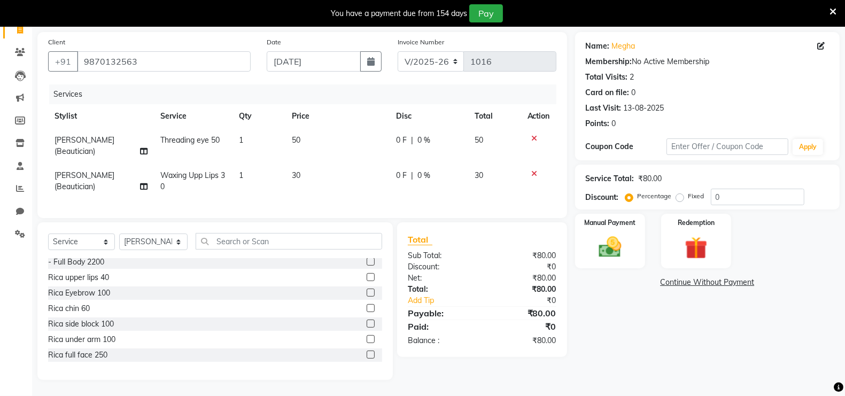
scroll to position [294, 0]
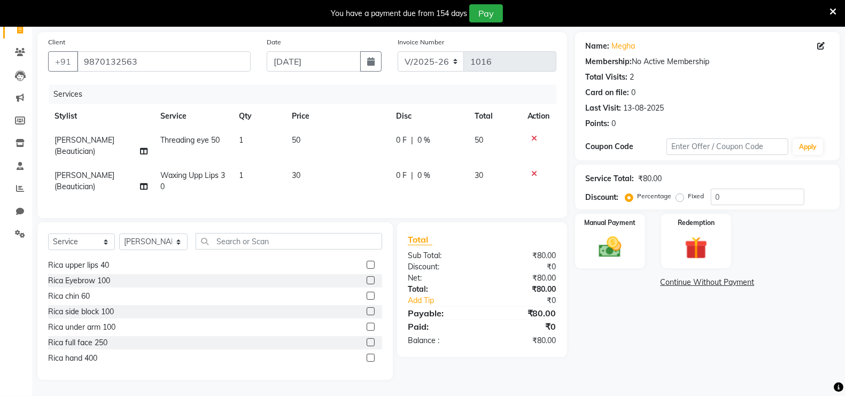
click at [367, 359] on label at bounding box center [371, 358] width 8 height 8
click at [367, 359] on input "checkbox" at bounding box center [370, 358] width 7 height 7
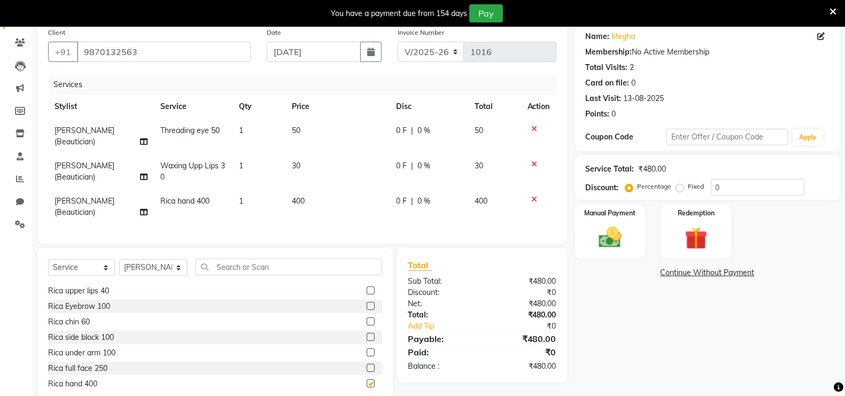
checkbox input "false"
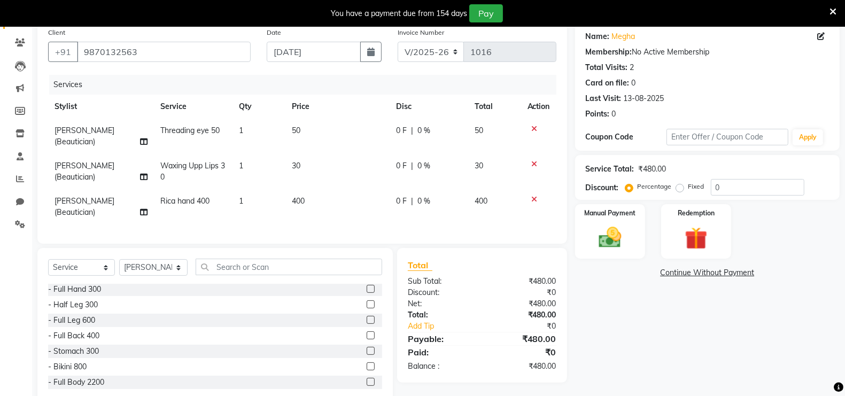
scroll to position [187, 0]
click at [367, 324] on label at bounding box center [371, 320] width 8 height 8
click at [367, 324] on input "checkbox" at bounding box center [370, 320] width 7 height 7
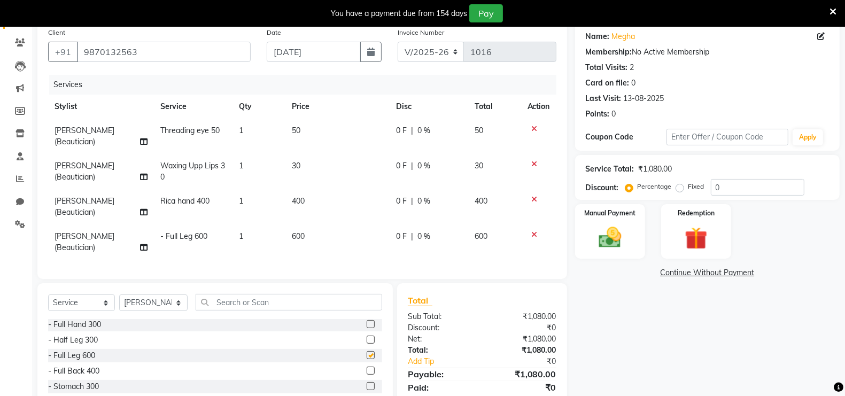
checkbox input "false"
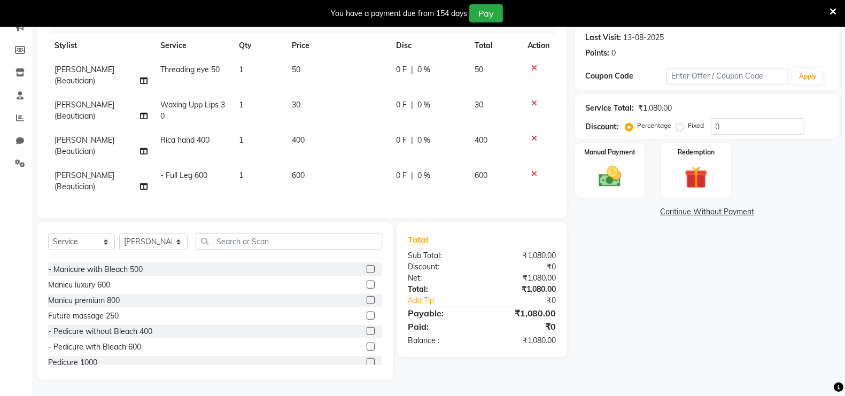
scroll to position [534, 0]
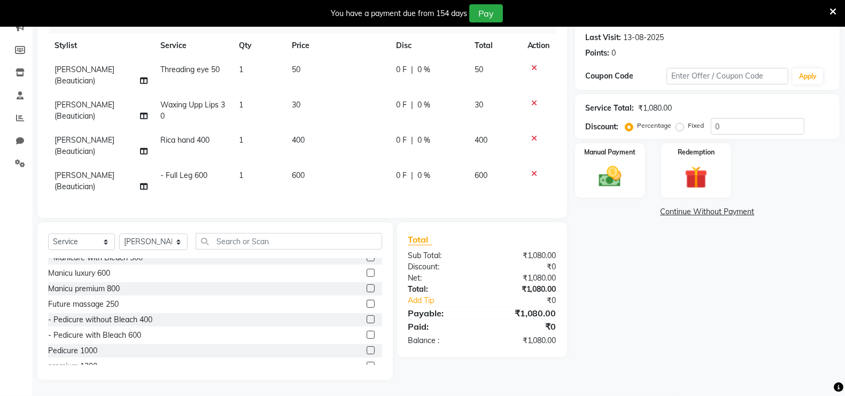
click at [367, 336] on label at bounding box center [371, 335] width 8 height 8
click at [367, 336] on input "checkbox" at bounding box center [370, 335] width 7 height 7
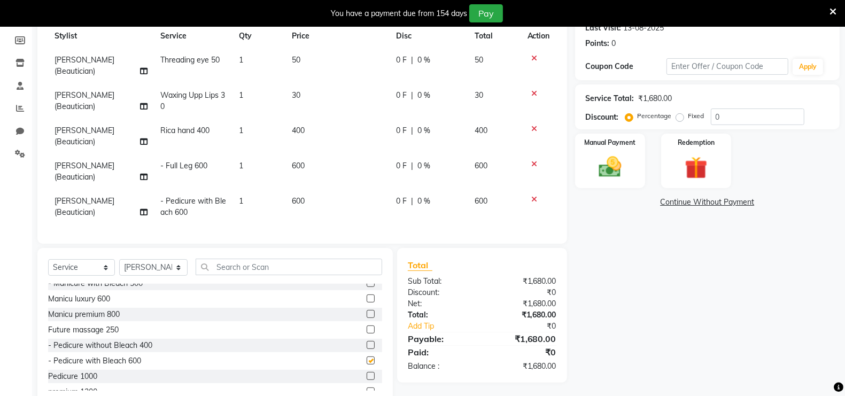
checkbox input "false"
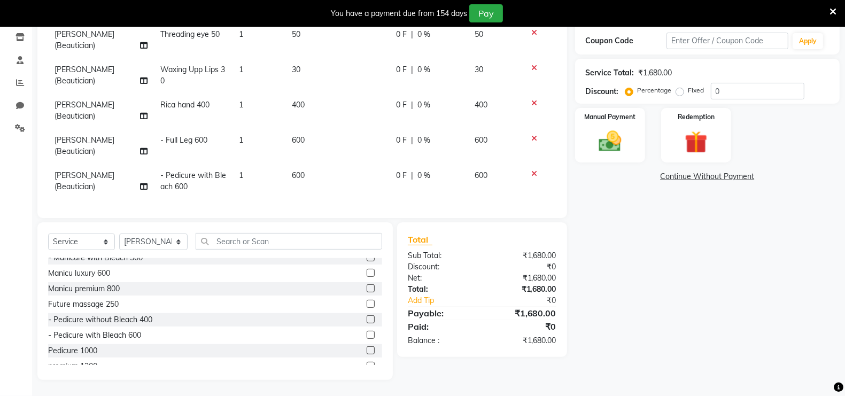
scroll to position [190, 0]
click at [605, 128] on img at bounding box center [610, 141] width 38 height 27
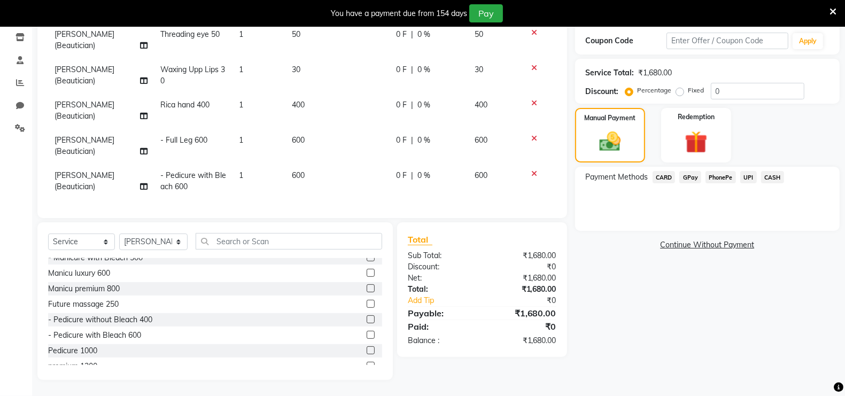
click at [691, 171] on span "GPay" at bounding box center [690, 177] width 22 height 12
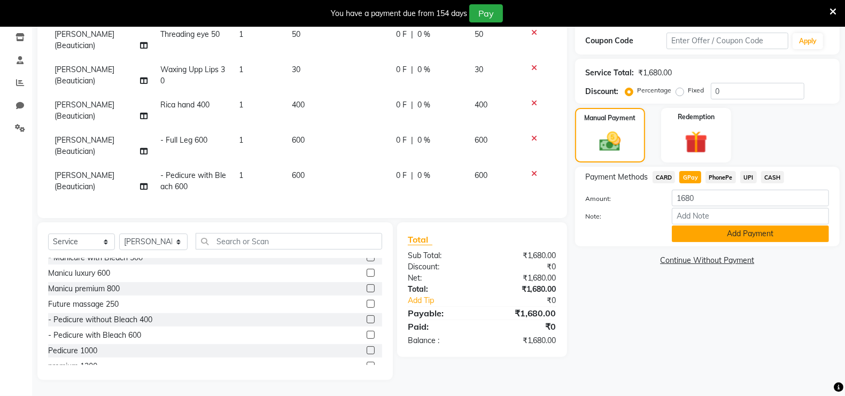
click at [728, 226] on button "Add Payment" at bounding box center [750, 234] width 157 height 17
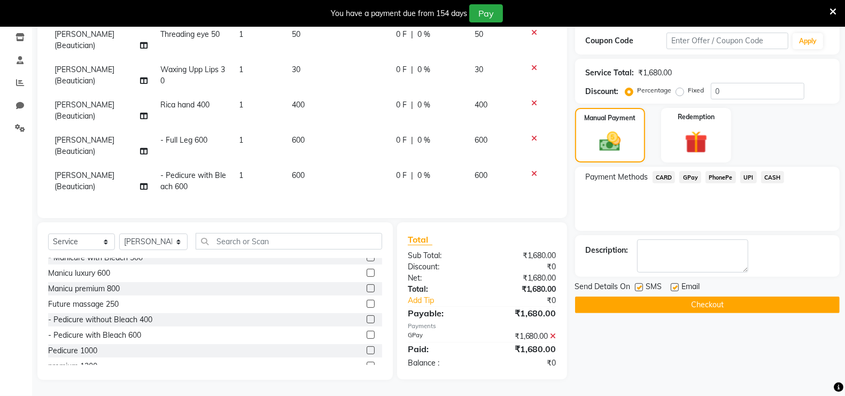
click at [701, 297] on button "Checkout" at bounding box center [707, 305] width 265 height 17
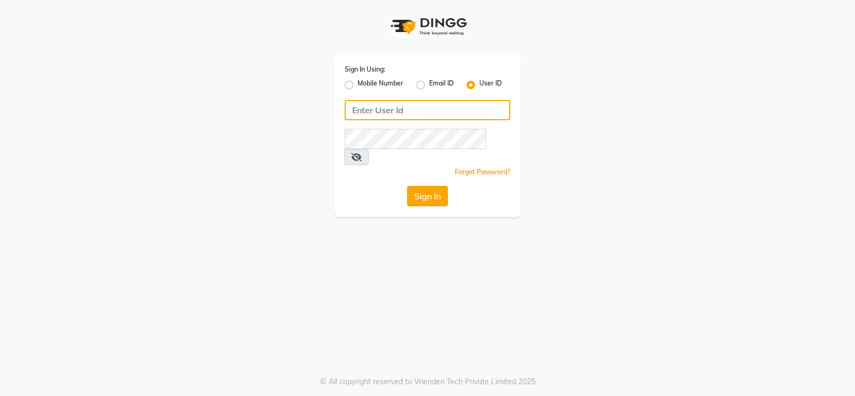
type input "Beauty"
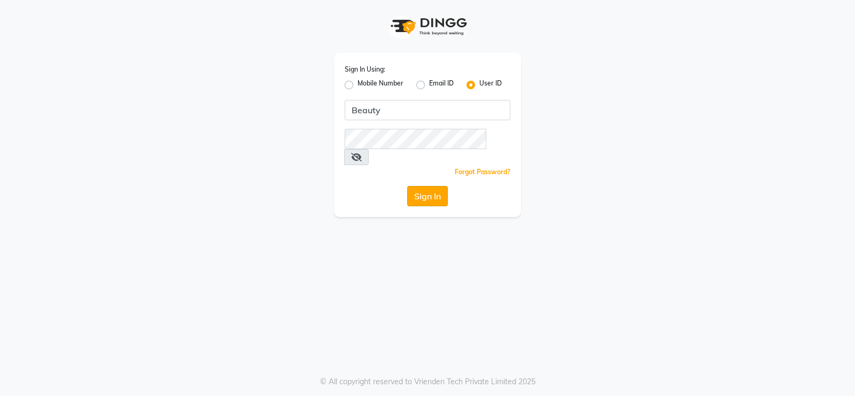
click at [429, 186] on button "Sign In" at bounding box center [427, 196] width 41 height 20
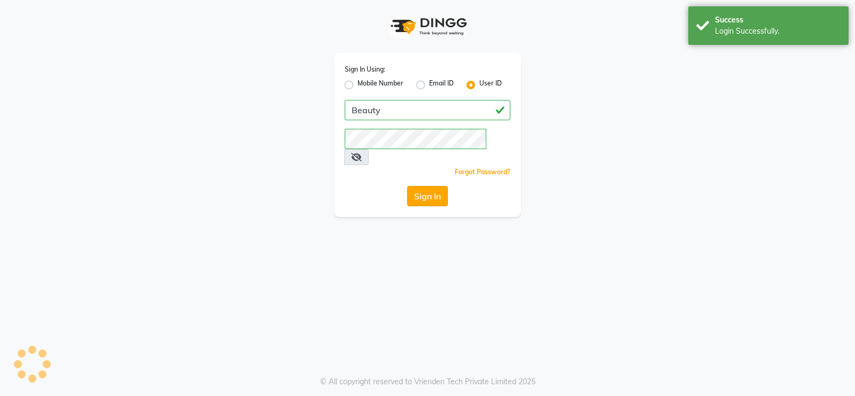
select select "100"
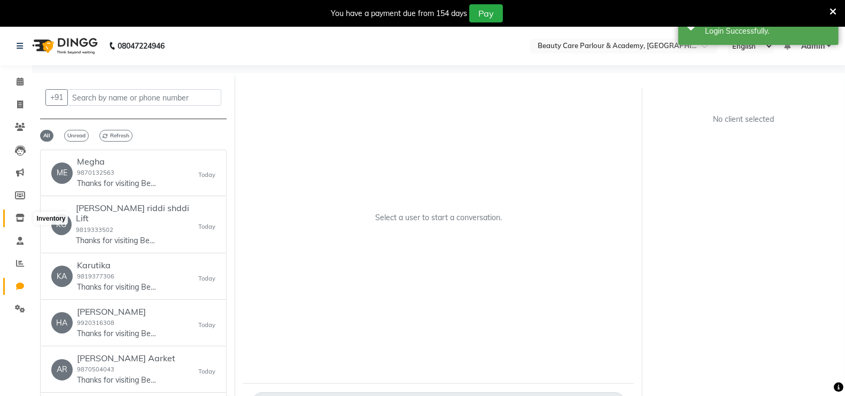
click at [20, 217] on icon at bounding box center [20, 218] width 9 height 8
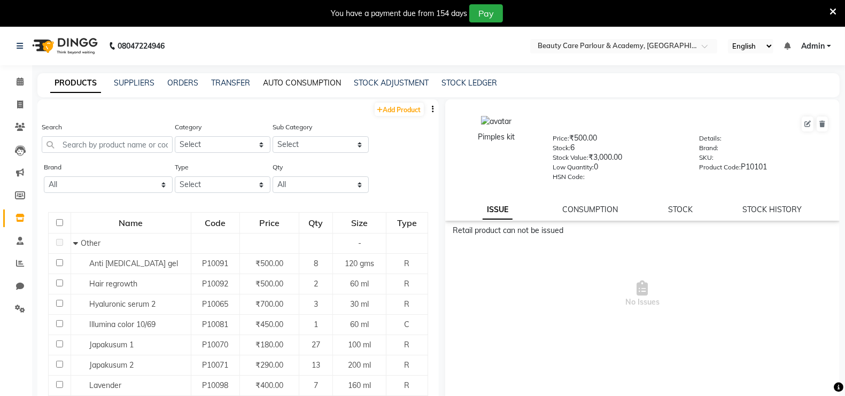
click at [287, 83] on link "AUTO CONSUMPTION" at bounding box center [302, 83] width 78 height 10
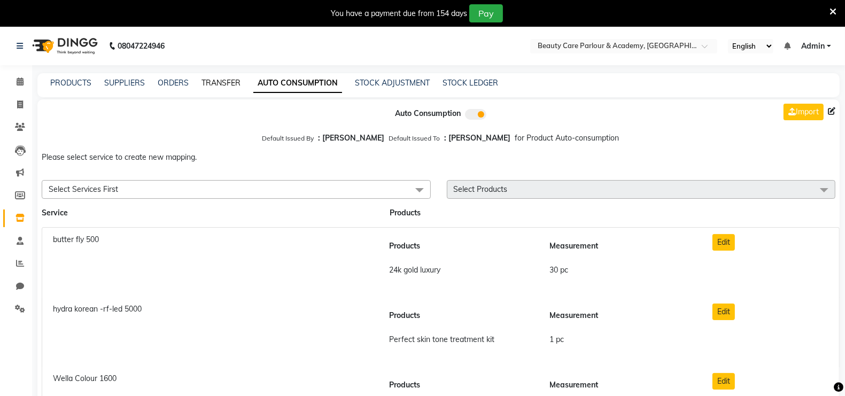
click at [226, 86] on link "TRANSFER" at bounding box center [221, 83] width 39 height 10
select select "sender"
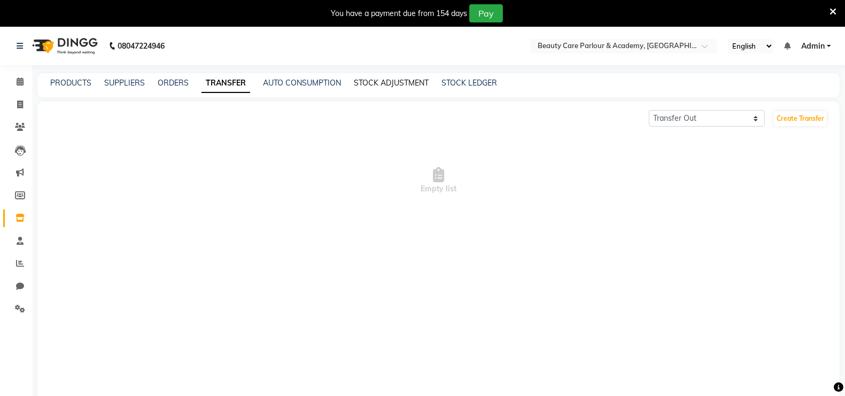
click at [388, 84] on link "STOCK ADJUSTMENT" at bounding box center [391, 83] width 75 height 10
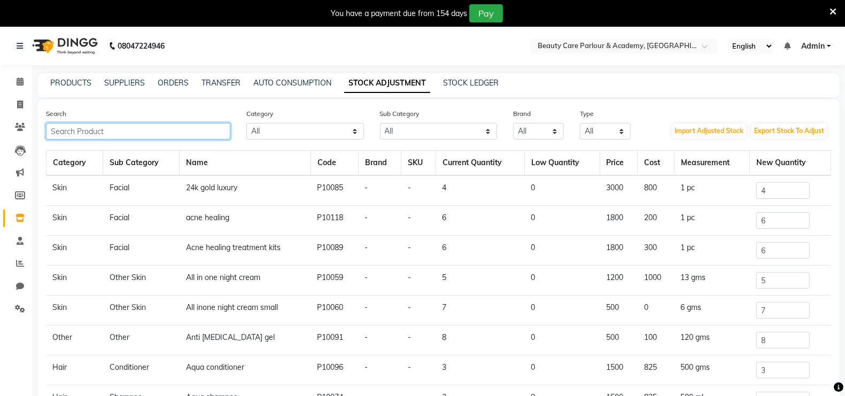
click at [77, 133] on input "text" at bounding box center [138, 131] width 184 height 17
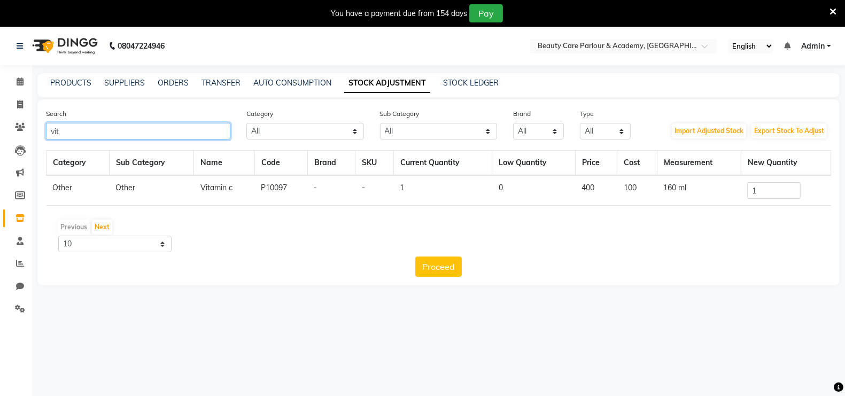
type input "vit"
click at [766, 189] on input "1" at bounding box center [773, 190] width 53 height 17
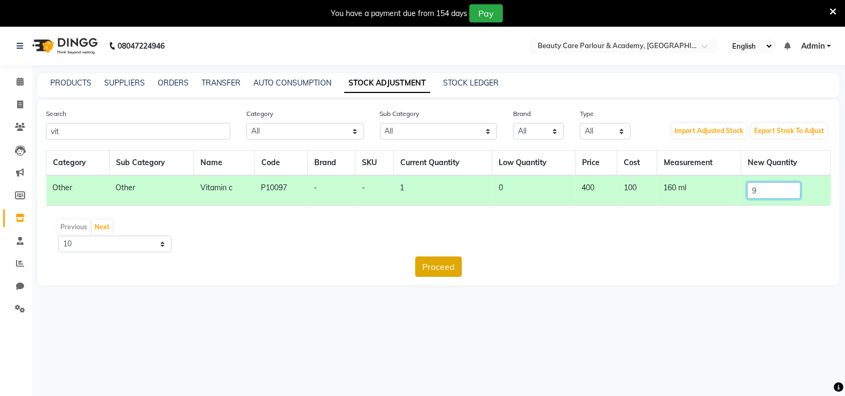
type input "9"
click at [433, 271] on button "Proceed" at bounding box center [438, 267] width 47 height 20
click at [462, 262] on button "Submit" at bounding box center [462, 267] width 42 height 20
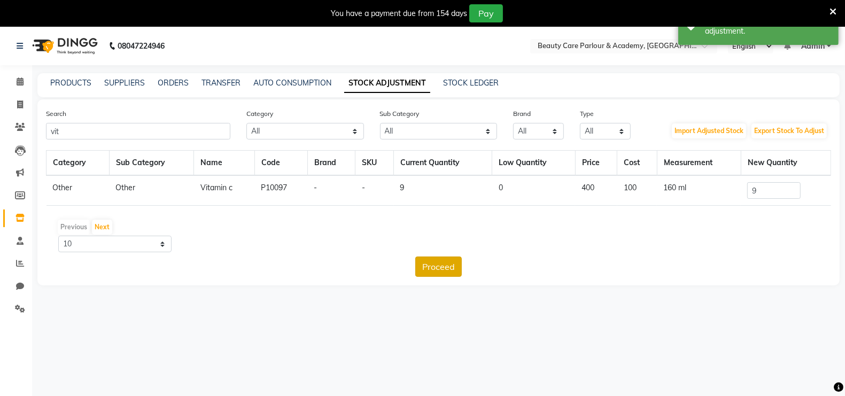
click at [446, 265] on button "Proceed" at bounding box center [438, 267] width 47 height 20
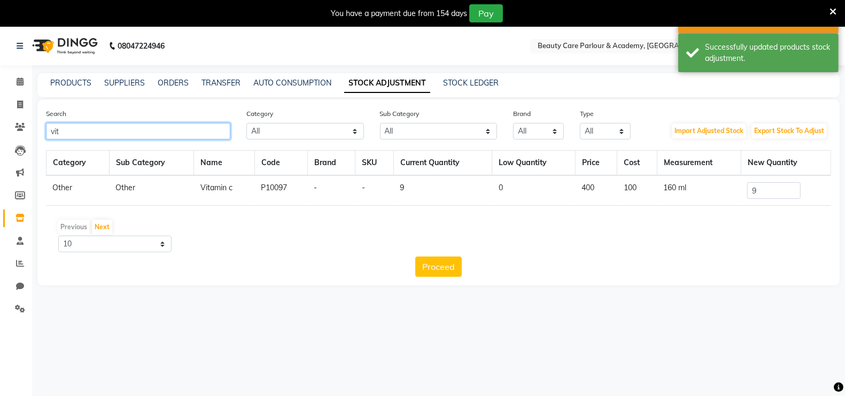
click at [63, 133] on input "vit" at bounding box center [138, 131] width 184 height 17
type input "v"
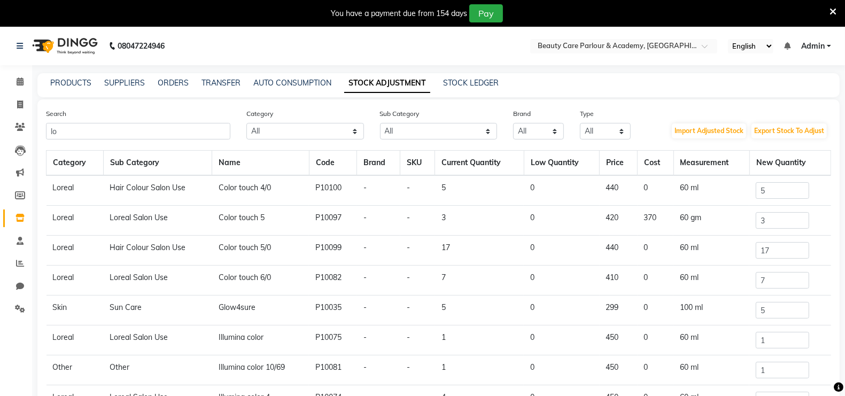
click at [163, 338] on td "Loreal Salon Use" at bounding box center [157, 341] width 109 height 30
click at [60, 133] on input "lo" at bounding box center [138, 131] width 184 height 17
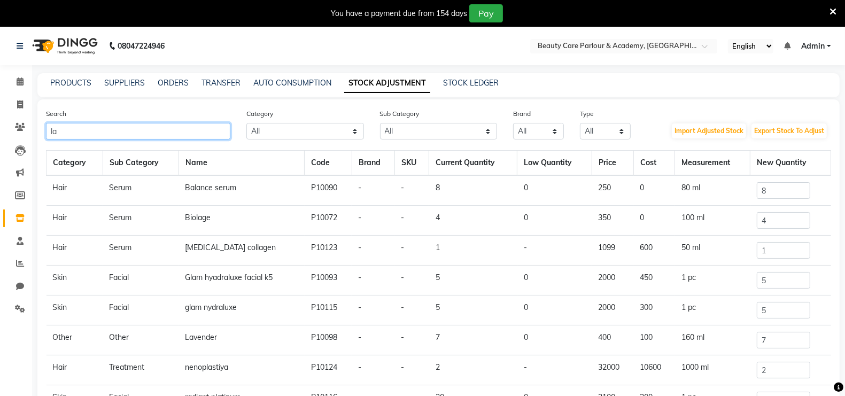
type input "la"
click at [223, 335] on td "Lavender" at bounding box center [242, 341] width 126 height 30
click at [202, 342] on td "Lavender" at bounding box center [242, 341] width 126 height 30
click at [220, 335] on td "Lavender" at bounding box center [242, 341] width 126 height 30
click at [768, 336] on input "7" at bounding box center [783, 340] width 53 height 17
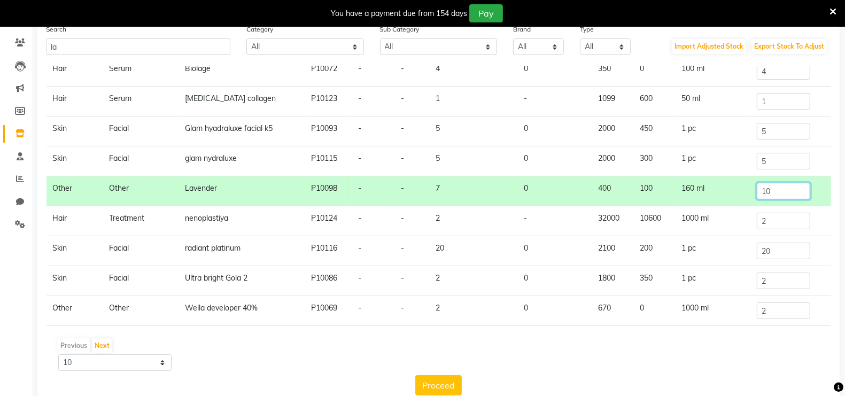
scroll to position [108, 0]
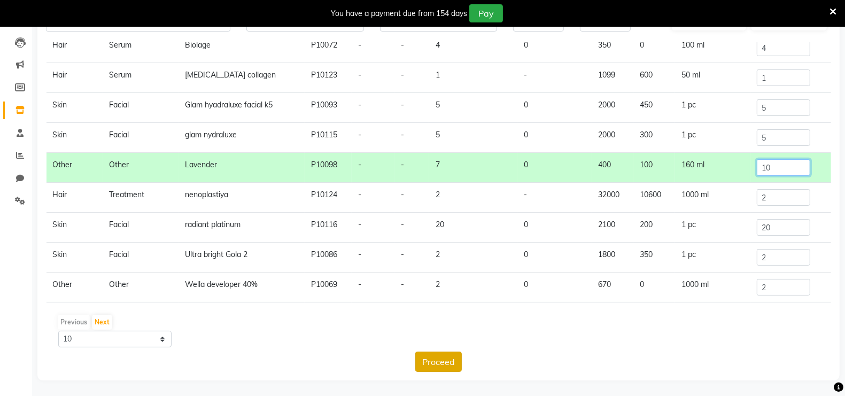
type input "10"
click at [442, 359] on button "Proceed" at bounding box center [438, 362] width 47 height 20
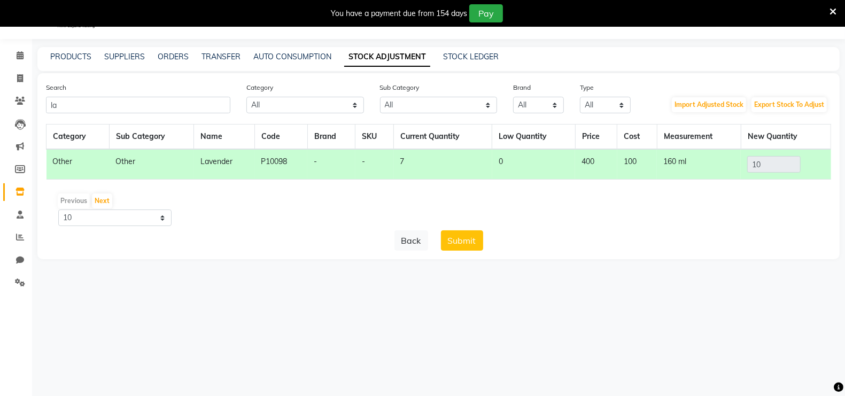
scroll to position [0, 0]
click at [464, 235] on button "Submit" at bounding box center [462, 240] width 42 height 20
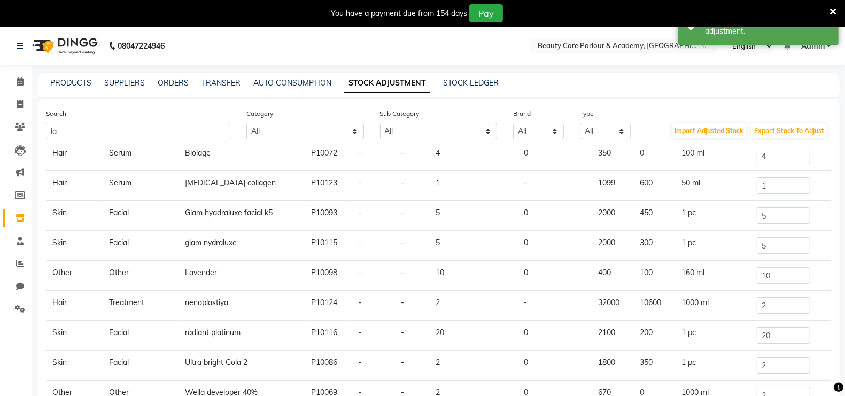
select select "sender"
